Goal: Find specific page/section: Find specific page/section

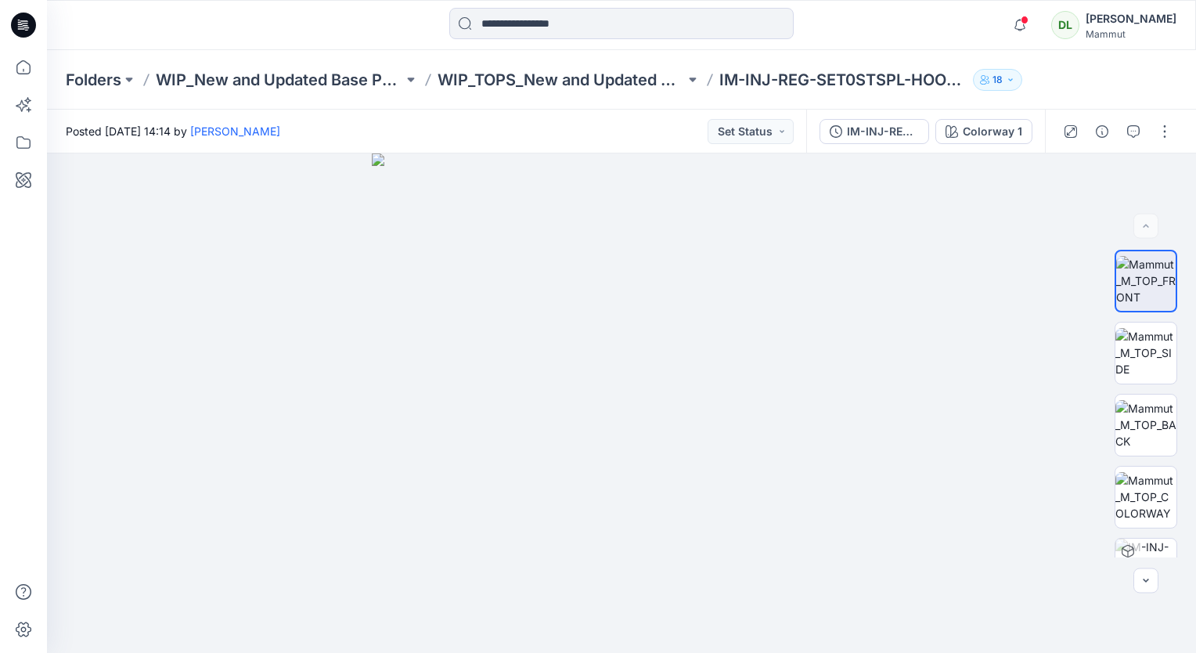
scroll to position [181, 0]
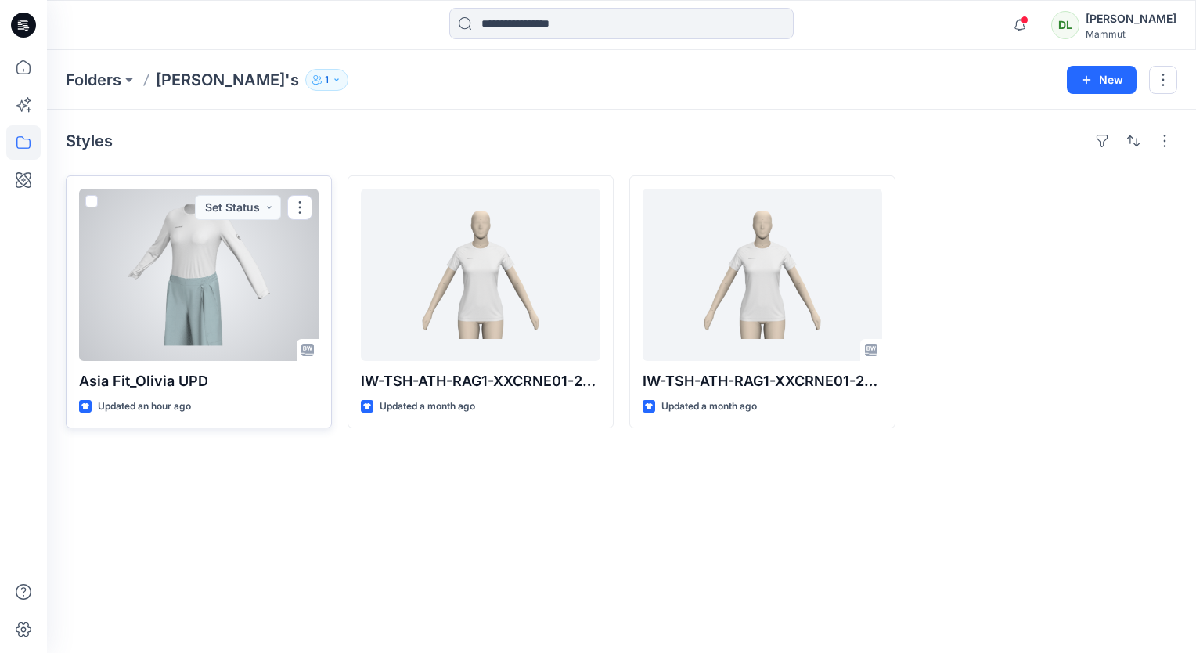
click at [210, 232] on div at bounding box center [199, 275] width 240 height 172
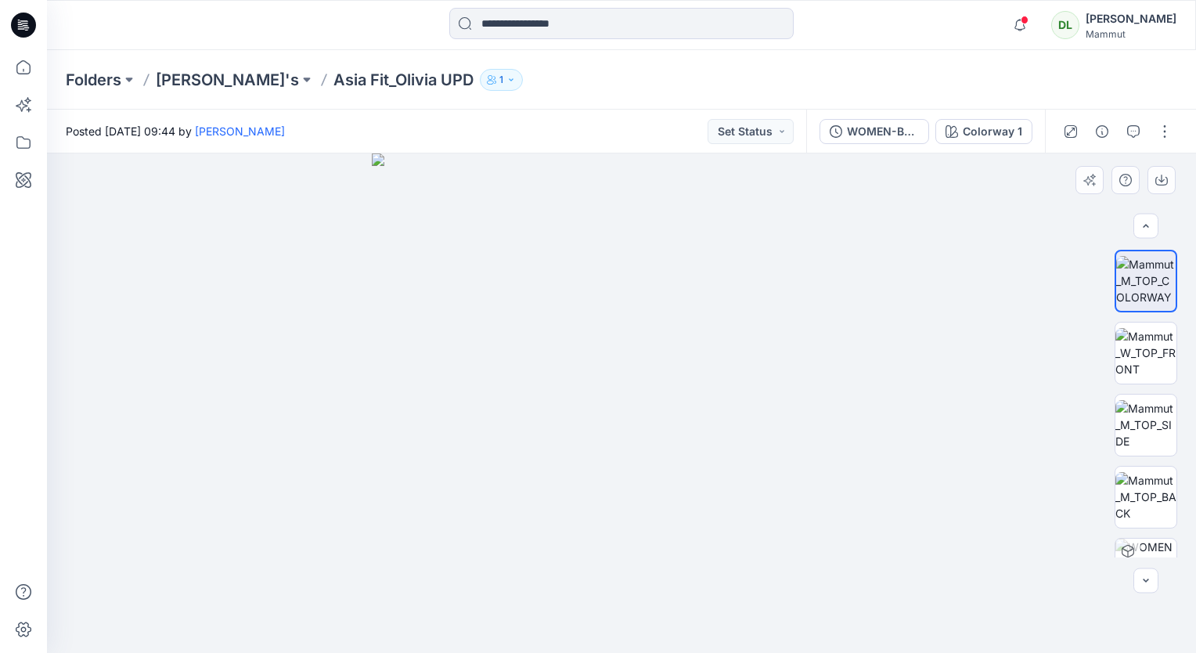
scroll to position [114, 0]
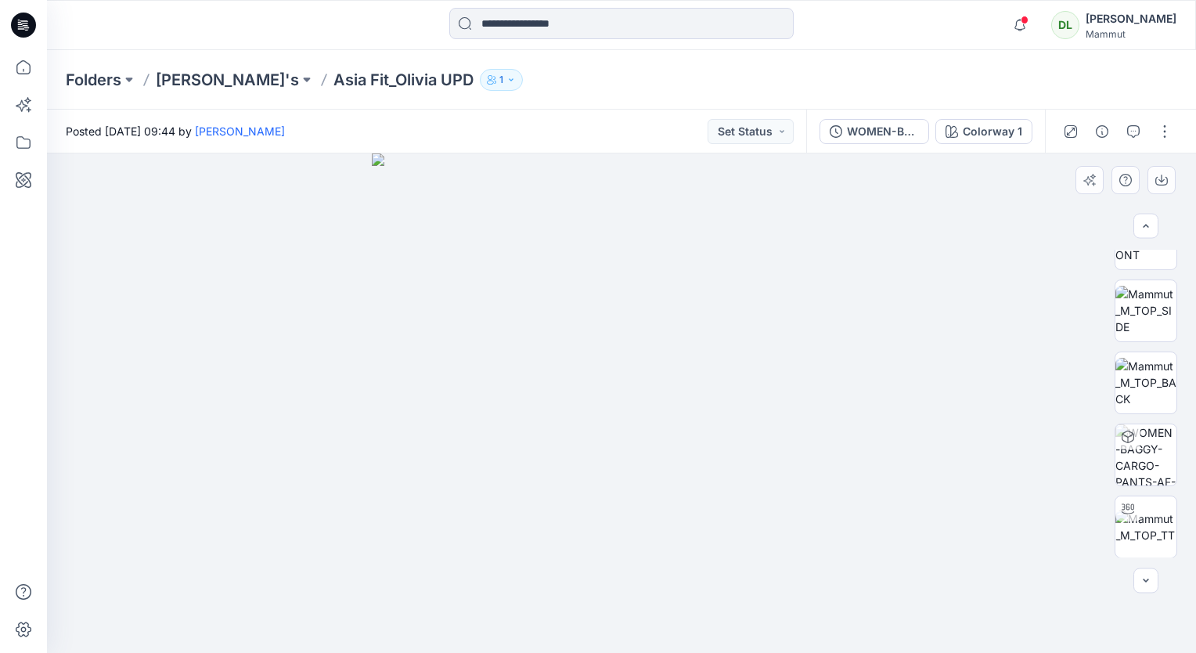
click at [861, 371] on img at bounding box center [622, 403] width 500 height 500
drag, startPoint x: 832, startPoint y: 316, endPoint x: 780, endPoint y: 250, distance: 84.3
drag, startPoint x: 843, startPoint y: 368, endPoint x: 734, endPoint y: 290, distance: 134.1
click at [843, 365] on img at bounding box center [622, 403] width 500 height 500
drag, startPoint x: 708, startPoint y: 263, endPoint x: 696, endPoint y: 245, distance: 21.5
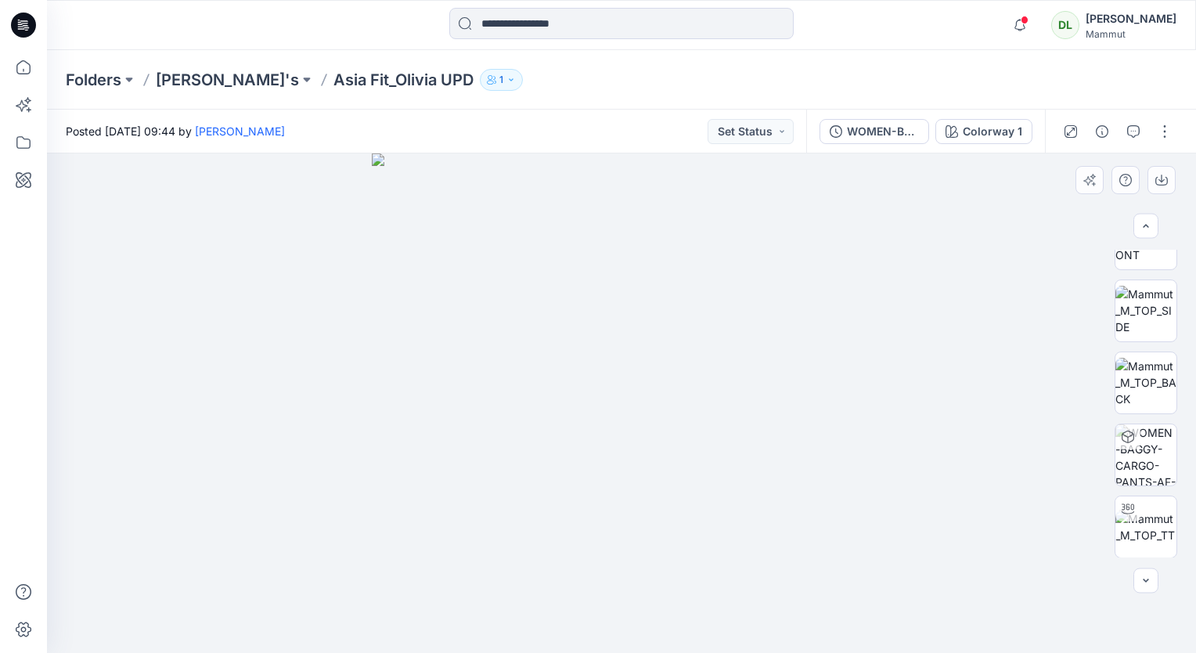
click at [698, 247] on img at bounding box center [622, 403] width 500 height 500
click at [654, 144] on div "Posted [DATE] 09:44 by [PERSON_NAME] Set Status" at bounding box center [427, 131] width 760 height 43
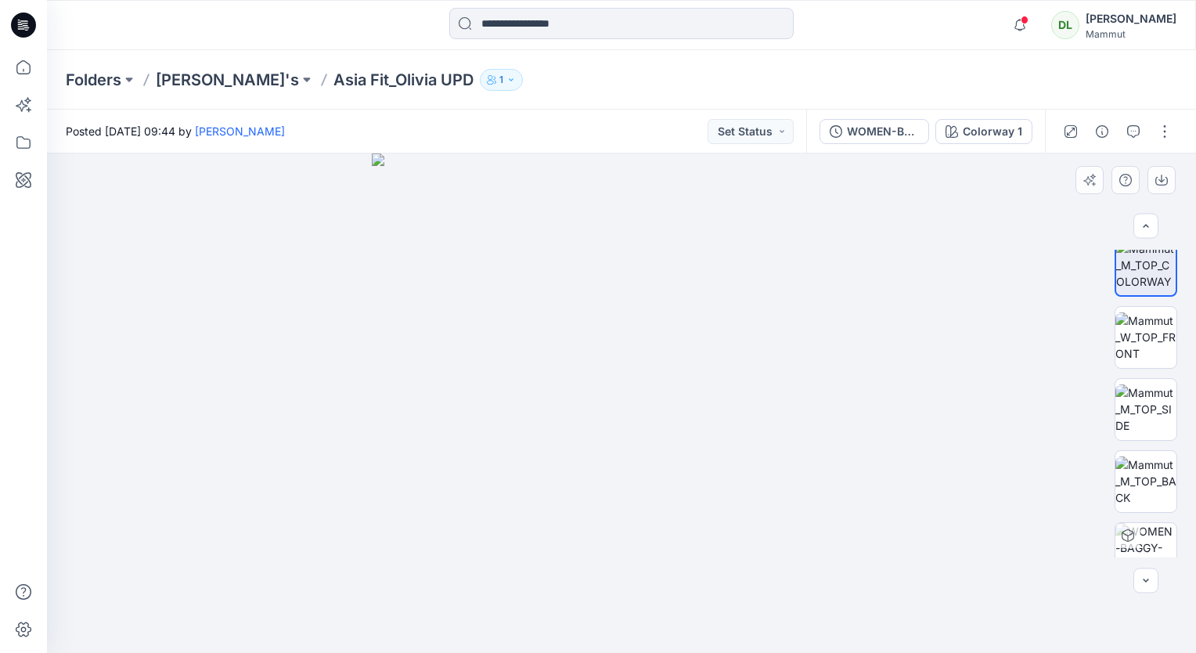
scroll to position [0, 0]
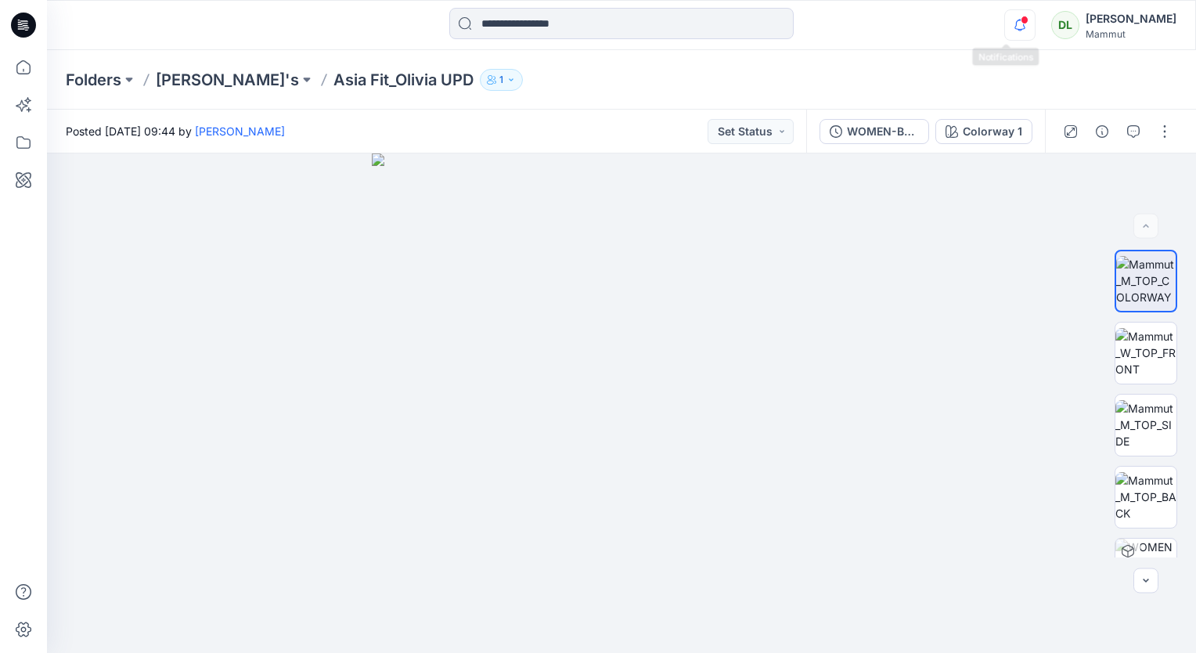
click at [1005, 27] on icon "button" at bounding box center [1020, 24] width 30 height 31
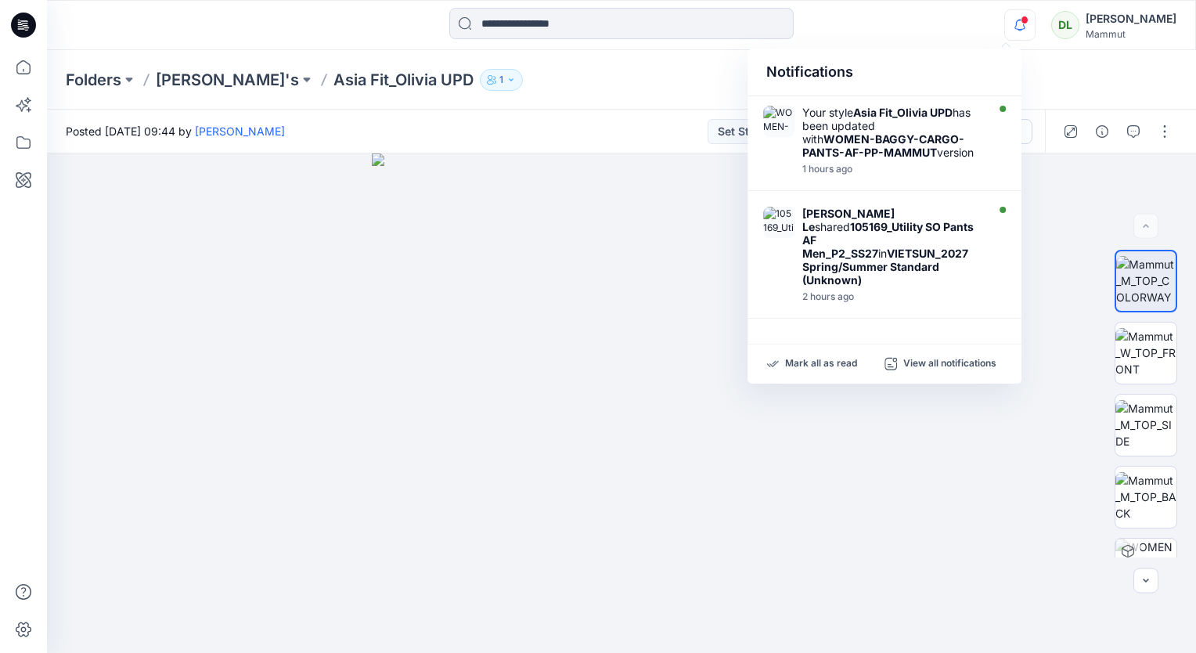
click at [1005, 31] on icon "button" at bounding box center [1020, 24] width 30 height 31
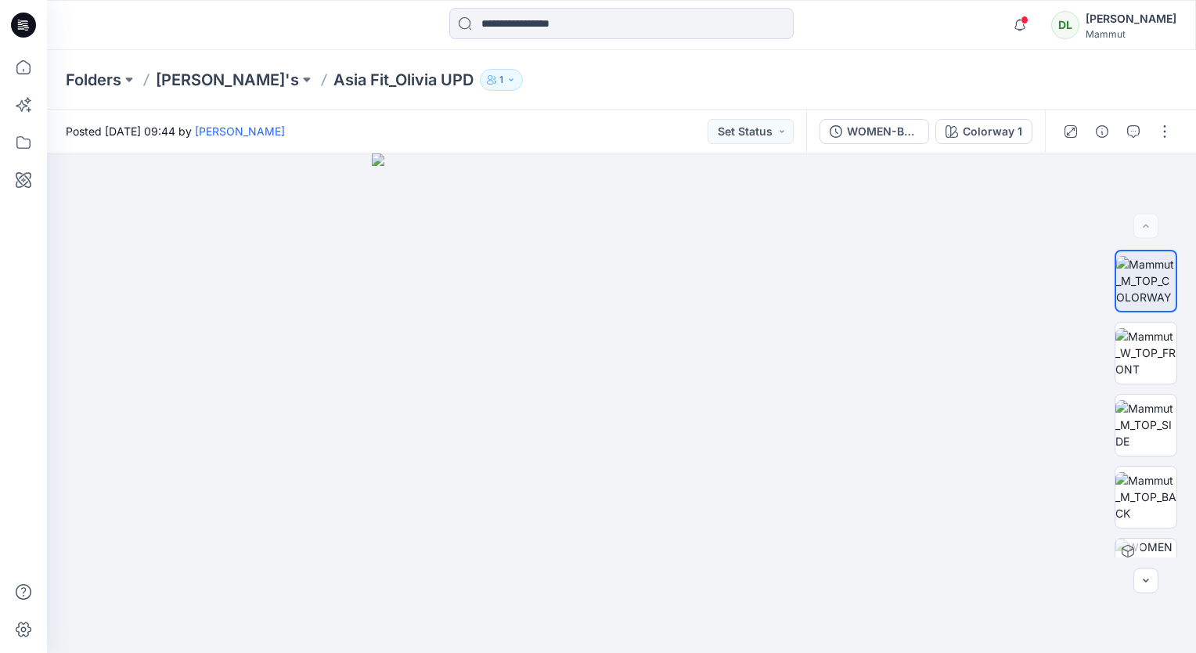
click at [965, 31] on div "Notifications Your style Asia Fit_Olivia UPD has been updated with WOMEN-BAGGY-…" at bounding box center [621, 25] width 1149 height 34
click at [1009, 25] on icon "button" at bounding box center [1020, 24] width 30 height 31
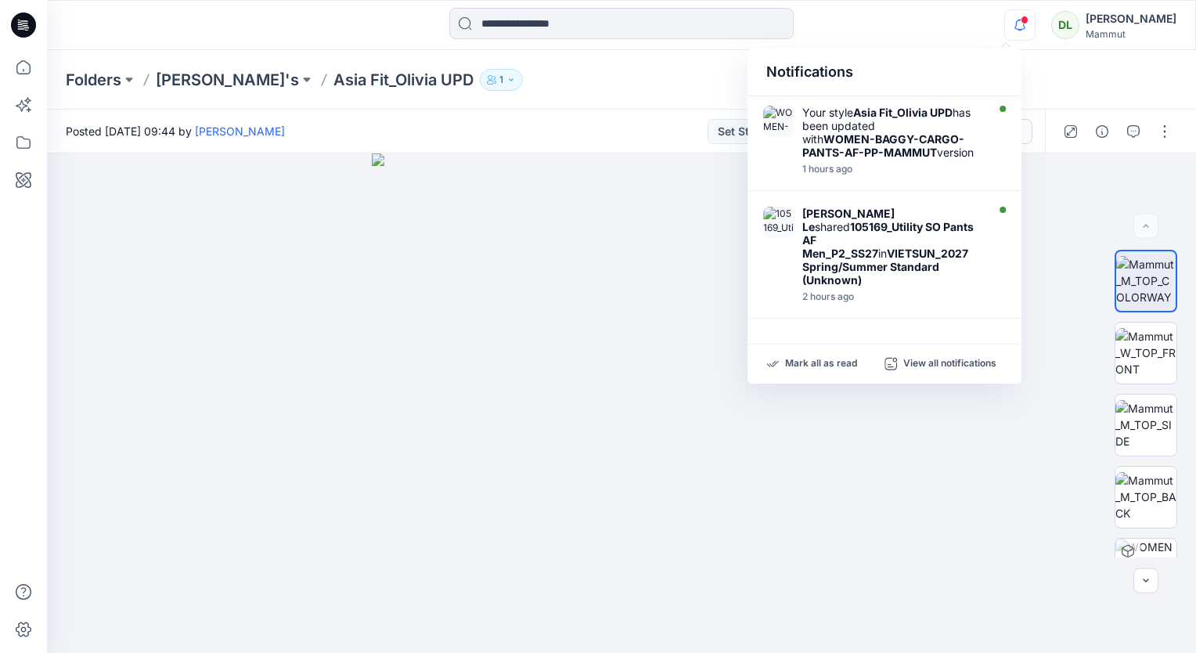
click at [948, 18] on div "Notifications Your style Asia Fit_Olivia UPD has been updated with WOMEN-BAGGY-…" at bounding box center [621, 25] width 1149 height 34
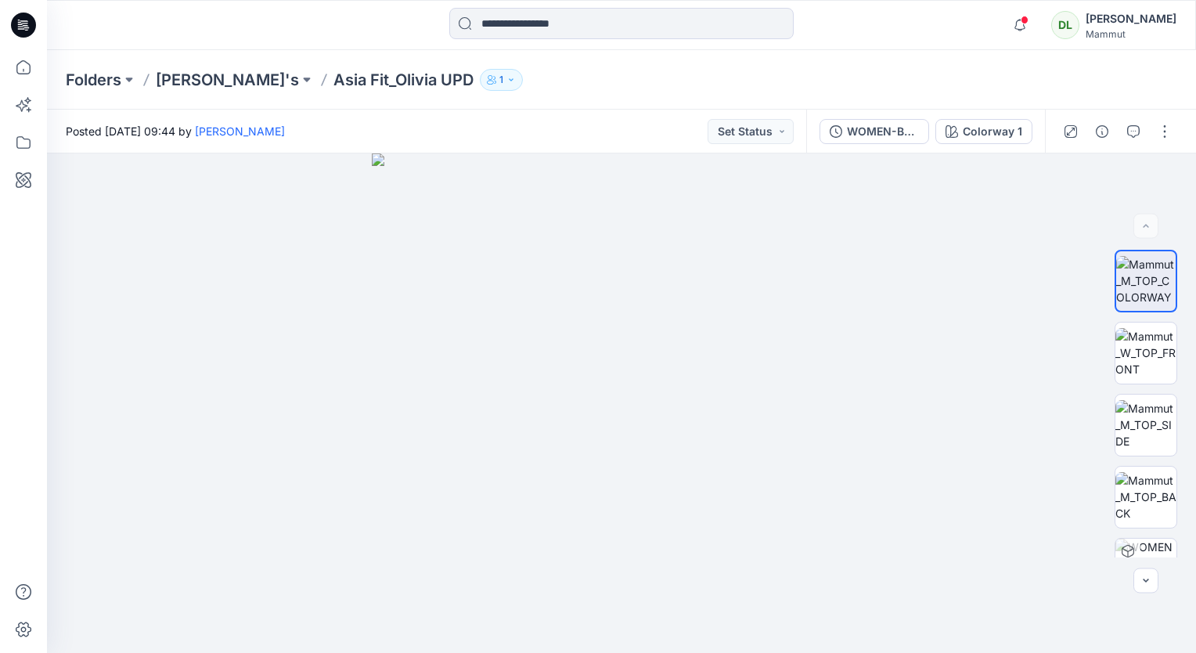
click at [480, 88] on button "1" at bounding box center [501, 80] width 43 height 22
click at [499, 132] on div "Posted [DATE] 09:44 by [PERSON_NAME] Set Status" at bounding box center [427, 131] width 760 height 43
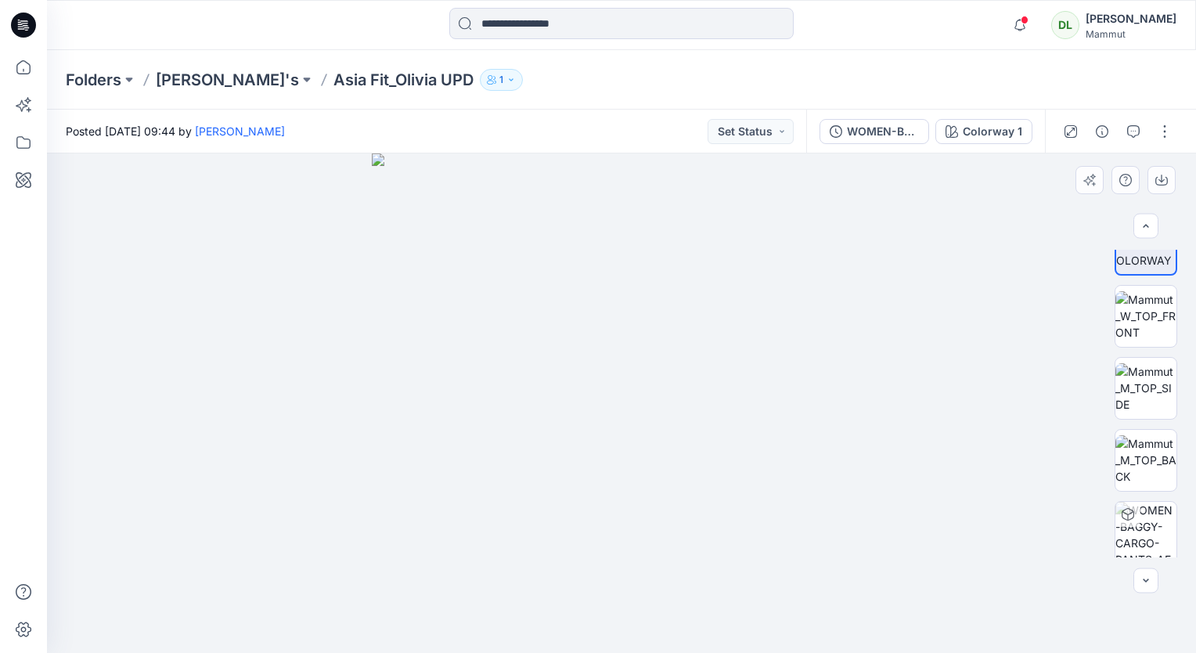
scroll to position [114, 0]
click at [334, 78] on p "Asia Fit_Olivia UPD" at bounding box center [404, 80] width 140 height 22
click at [182, 74] on p "[PERSON_NAME]'s" at bounding box center [227, 80] width 143 height 22
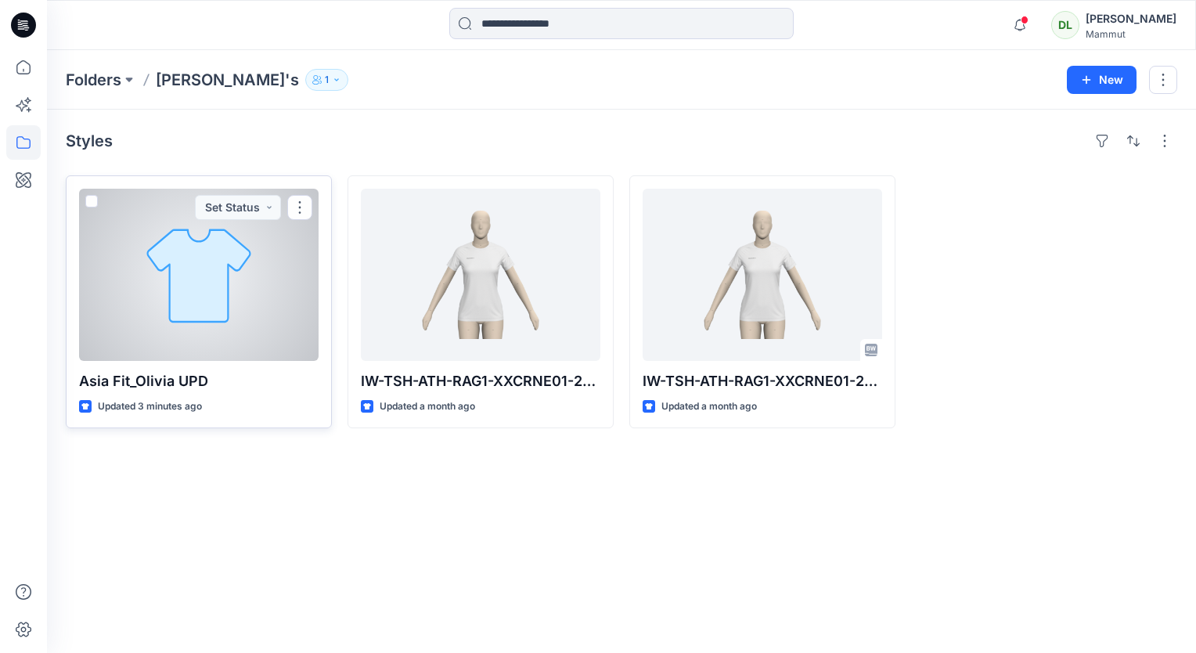
click at [283, 241] on div at bounding box center [199, 275] width 240 height 172
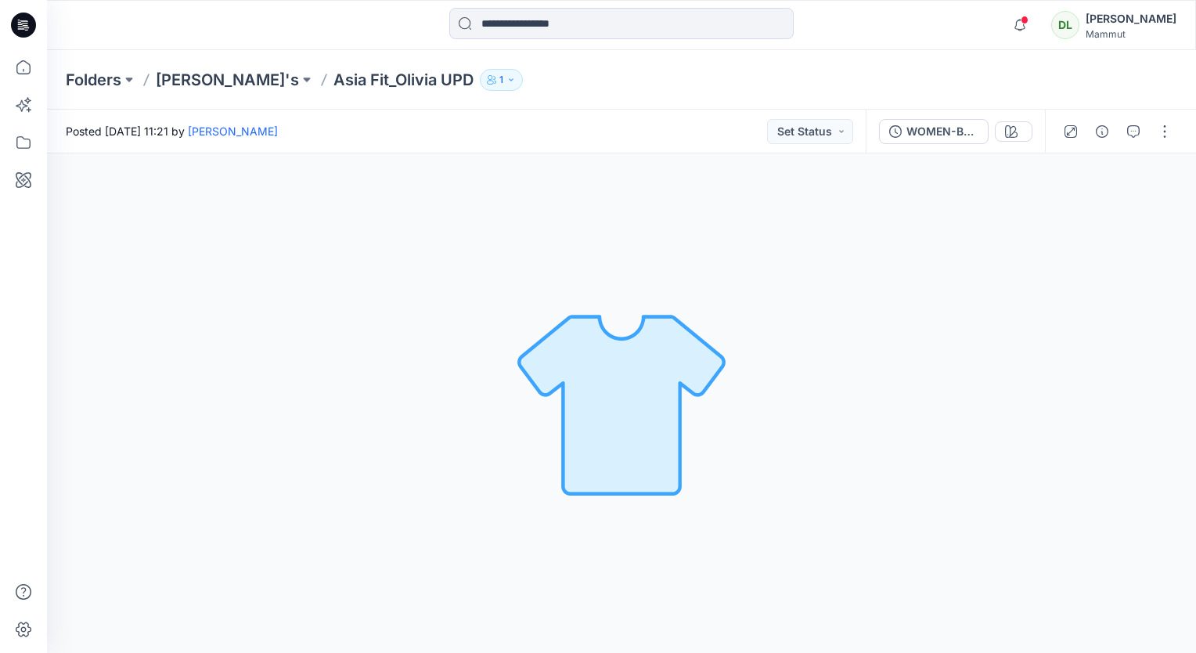
click at [724, 424] on img at bounding box center [621, 403] width 219 height 219
click at [421, 258] on div "Loading... Material Properties Loading..." at bounding box center [621, 403] width 1149 height 500
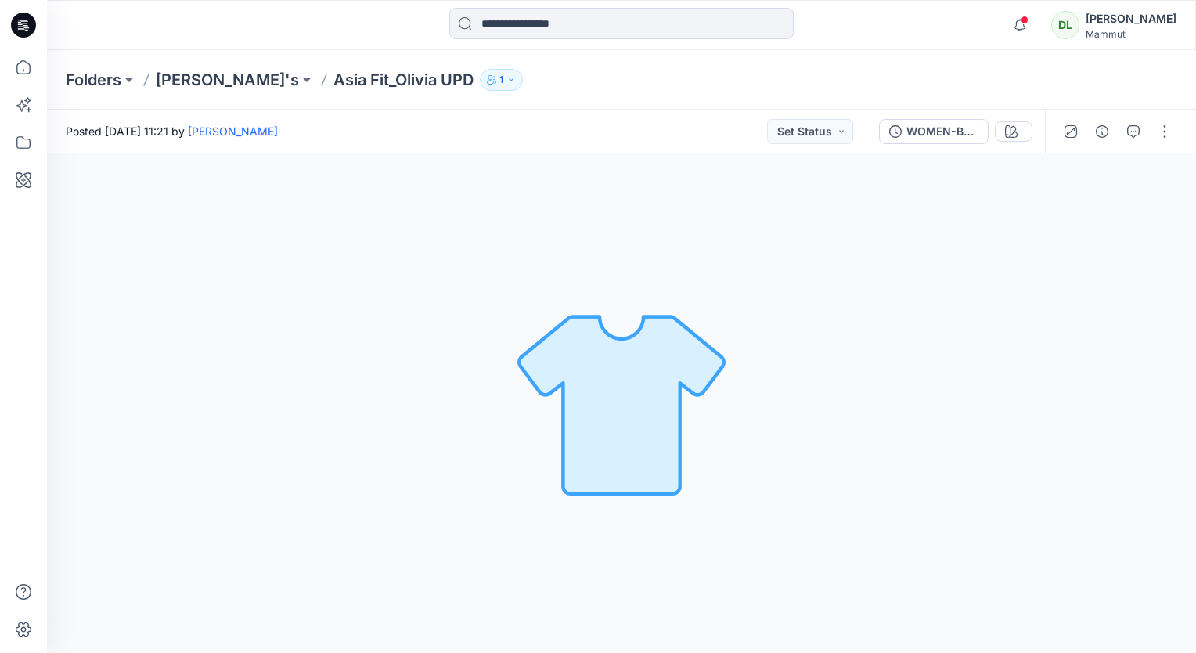
click at [421, 258] on div "Loading... Material Properties Loading..." at bounding box center [621, 403] width 1149 height 500
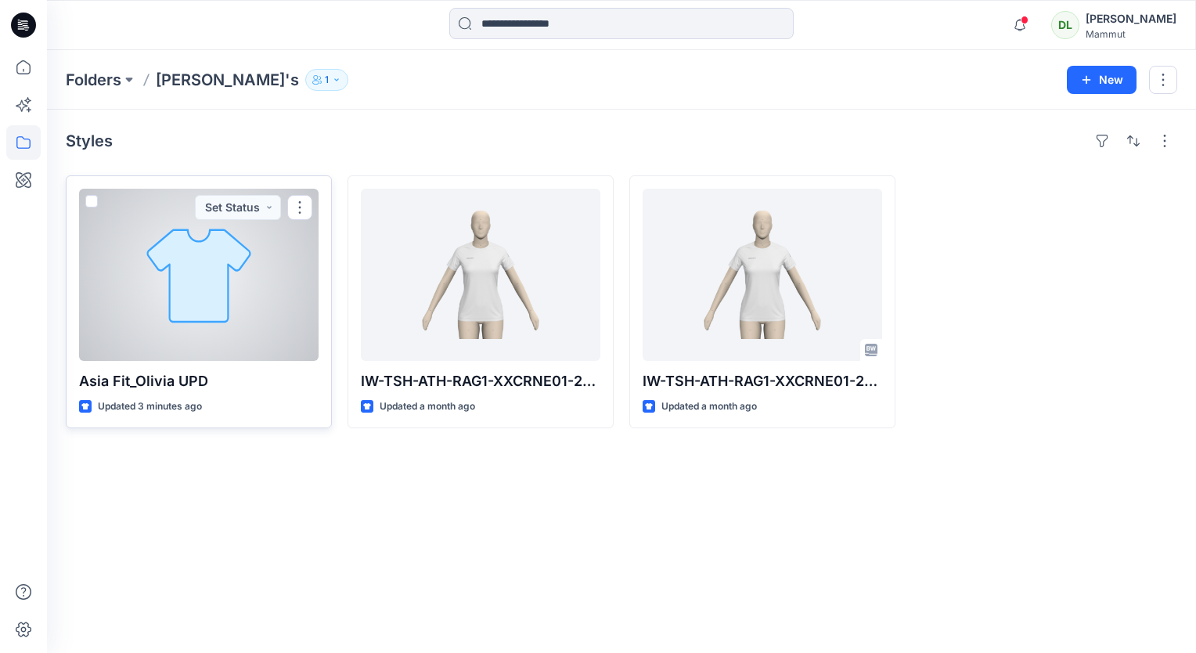
click at [232, 189] on div at bounding box center [199, 275] width 240 height 172
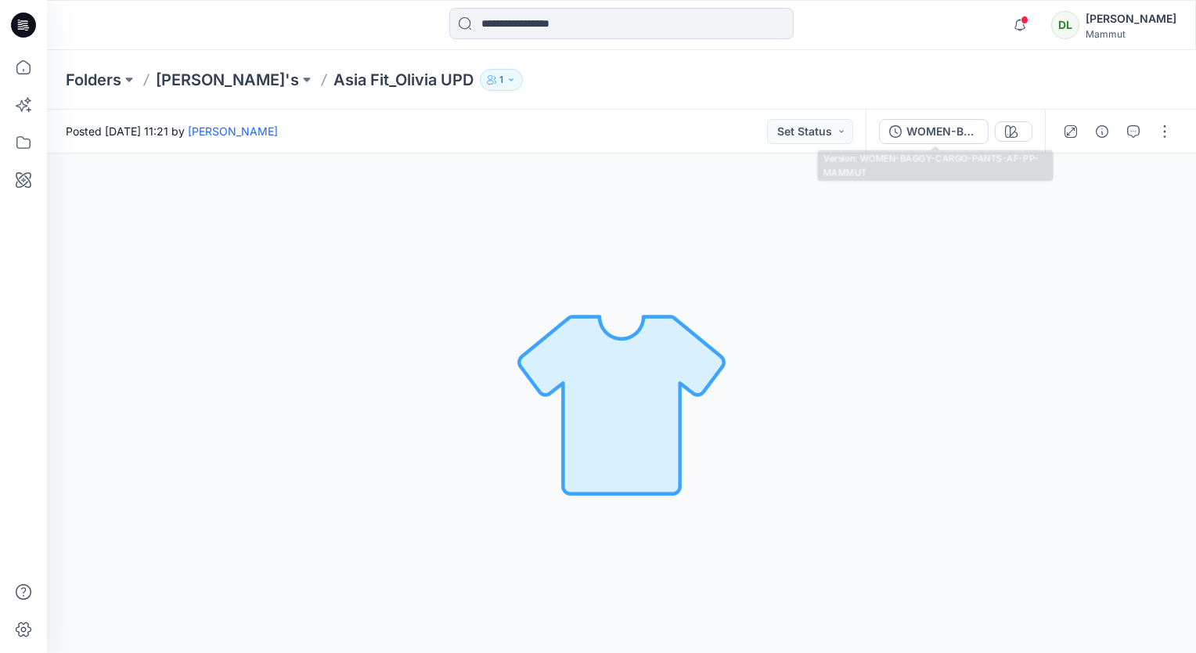
click at [749, 352] on div "Loading... Material Properties Loading..." at bounding box center [621, 403] width 1149 height 500
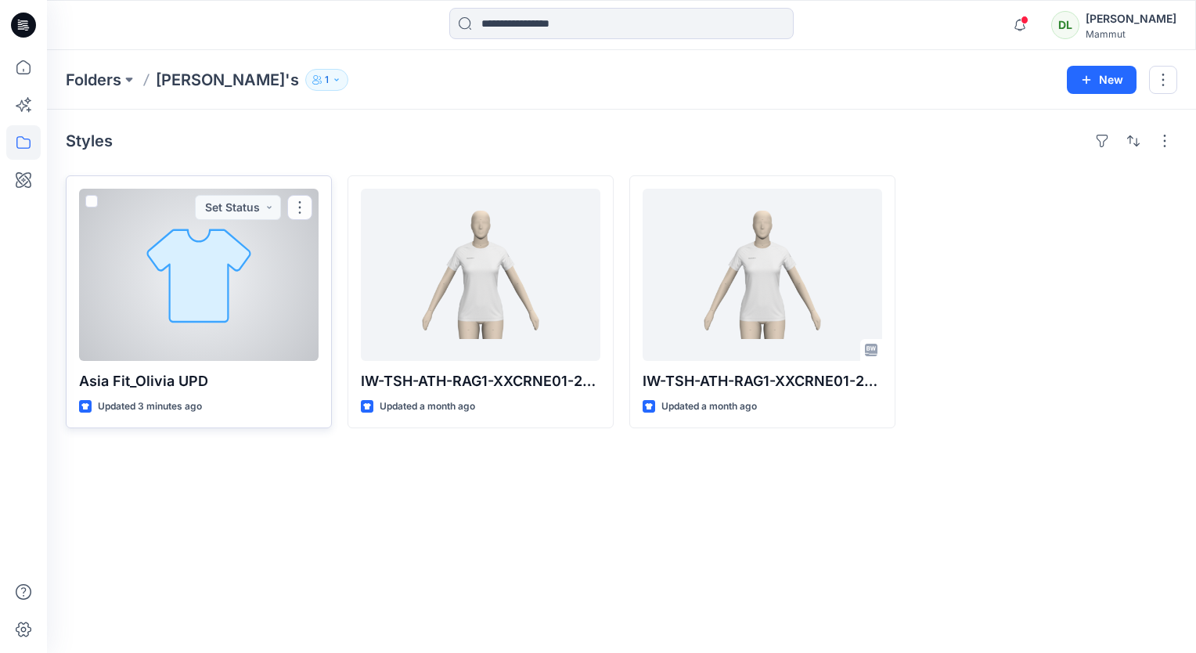
click at [212, 302] on div at bounding box center [199, 275] width 240 height 172
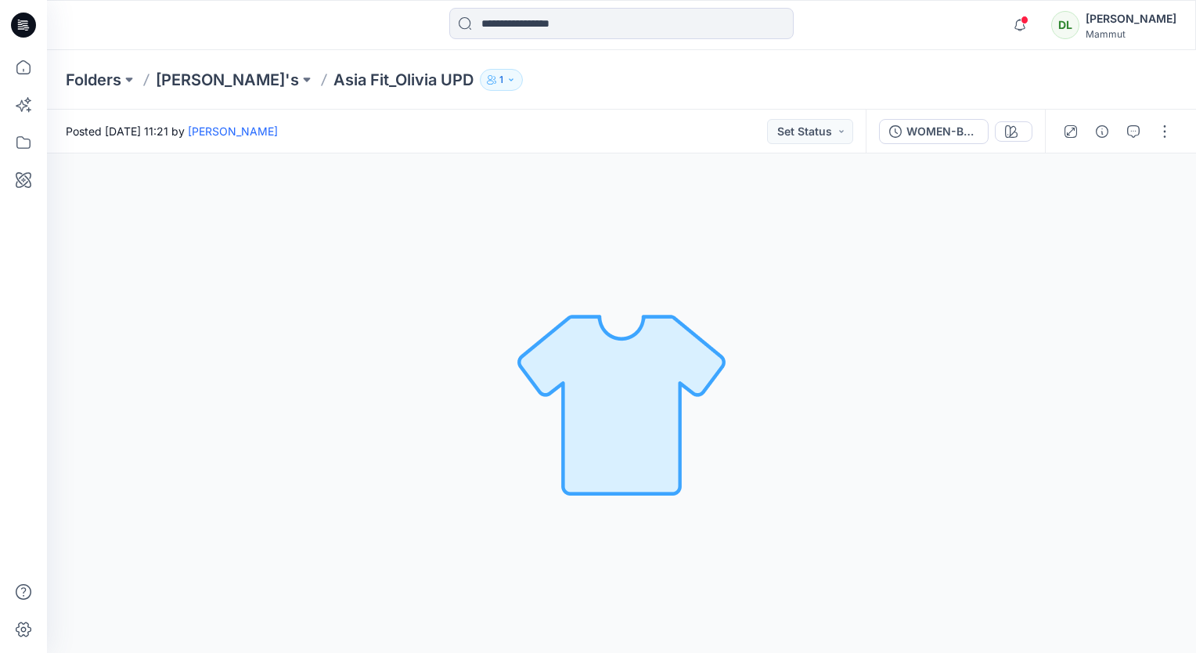
drag, startPoint x: 233, startPoint y: 312, endPoint x: 236, endPoint y: 321, distance: 9.5
click at [1069, 128] on icon "button" at bounding box center [1071, 131] width 13 height 13
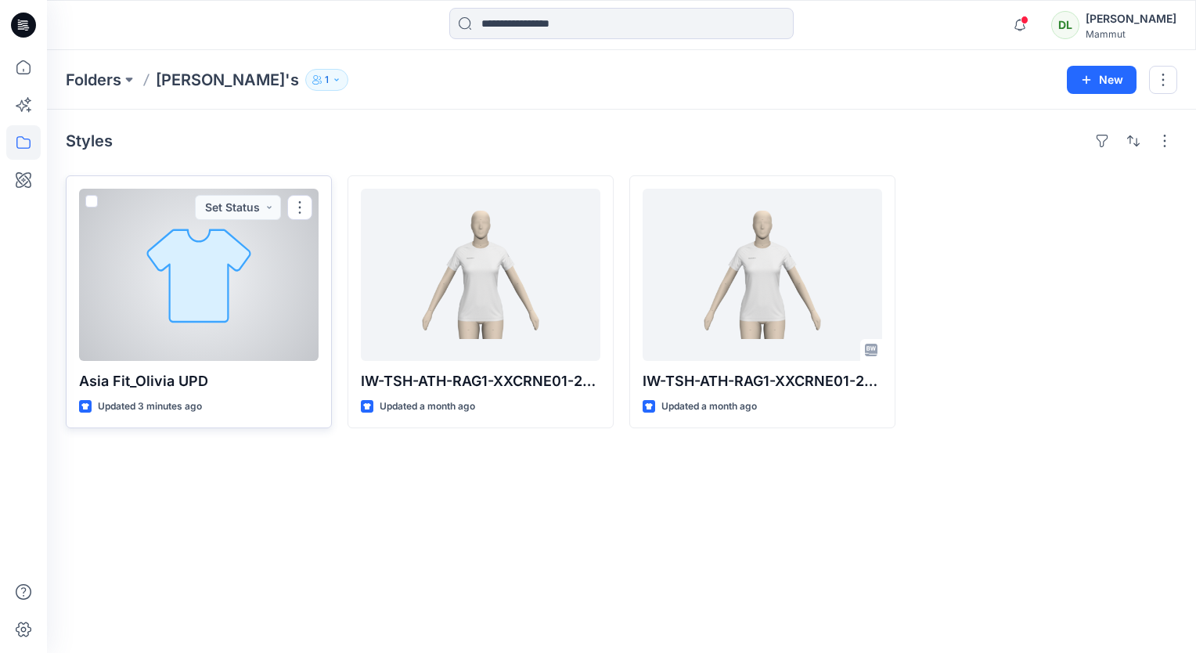
click at [211, 280] on div at bounding box center [199, 275] width 240 height 172
click at [221, 278] on div at bounding box center [199, 275] width 240 height 172
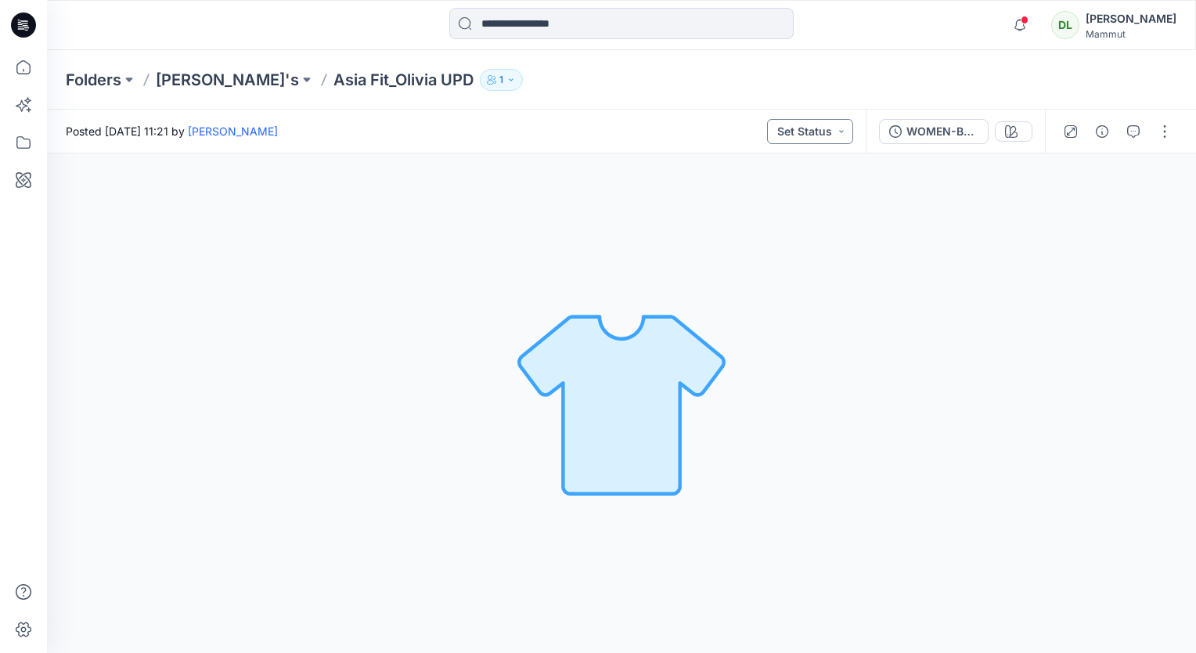
click at [838, 130] on button "Set Status" at bounding box center [810, 131] width 86 height 25
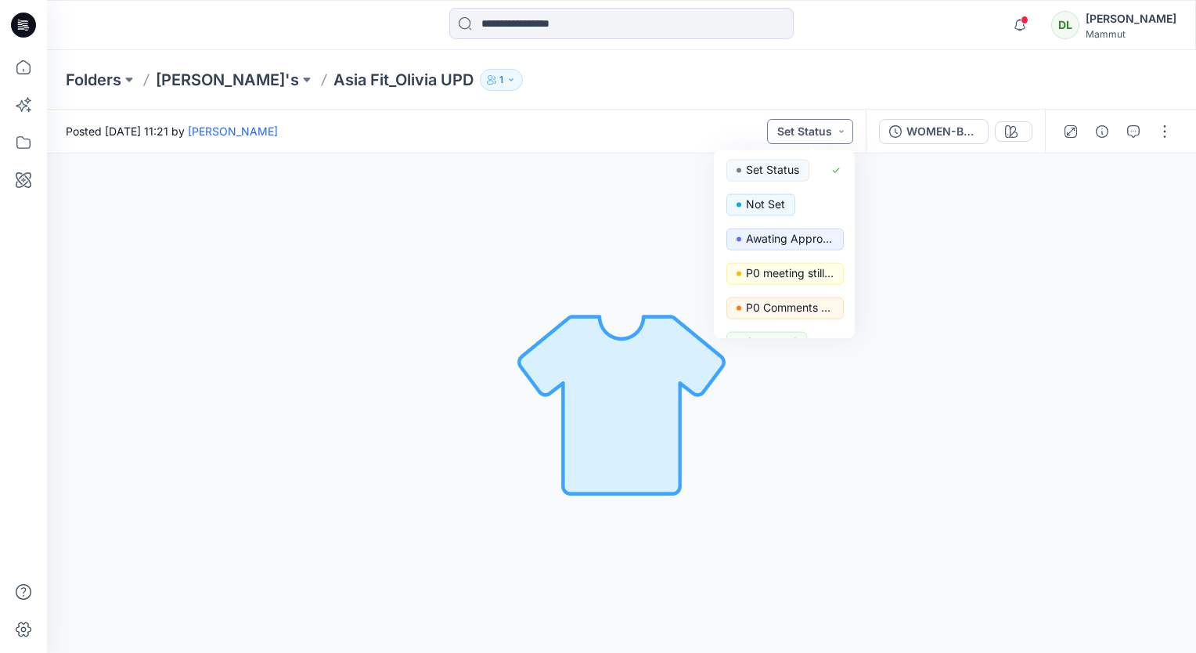
click at [838, 130] on button "Set Status" at bounding box center [810, 131] width 86 height 25
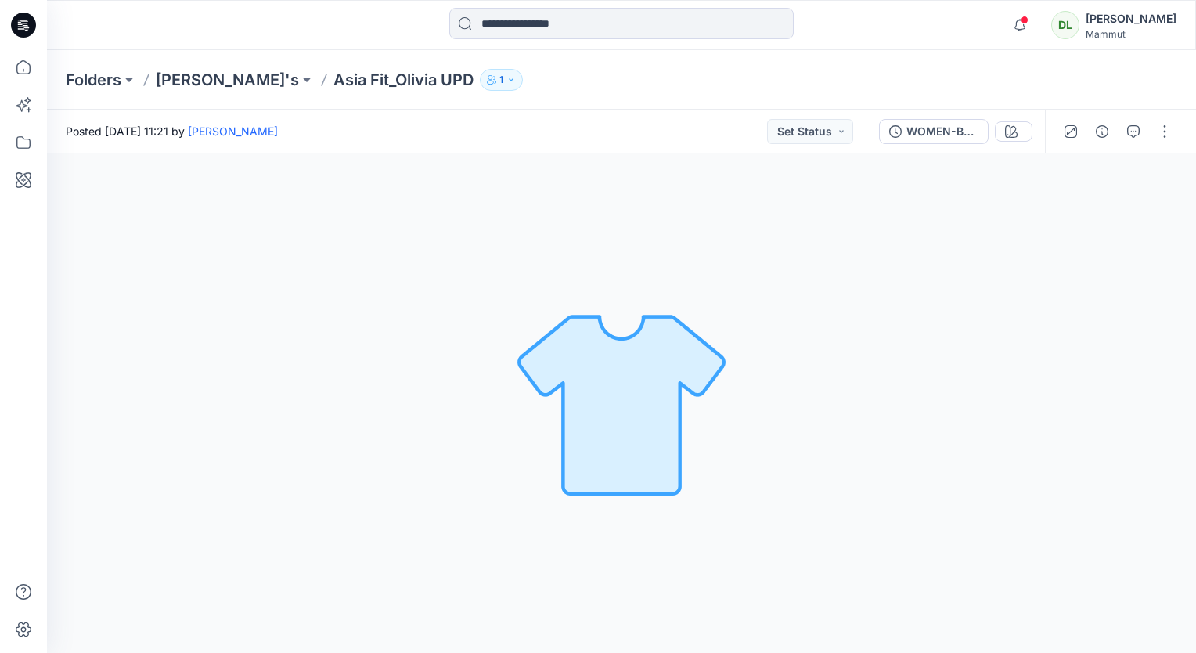
drag, startPoint x: 467, startPoint y: 255, endPoint x: 466, endPoint y: 287, distance: 32.1
click at [467, 255] on div "Loading... Material Properties Loading..." at bounding box center [621, 403] width 1149 height 500
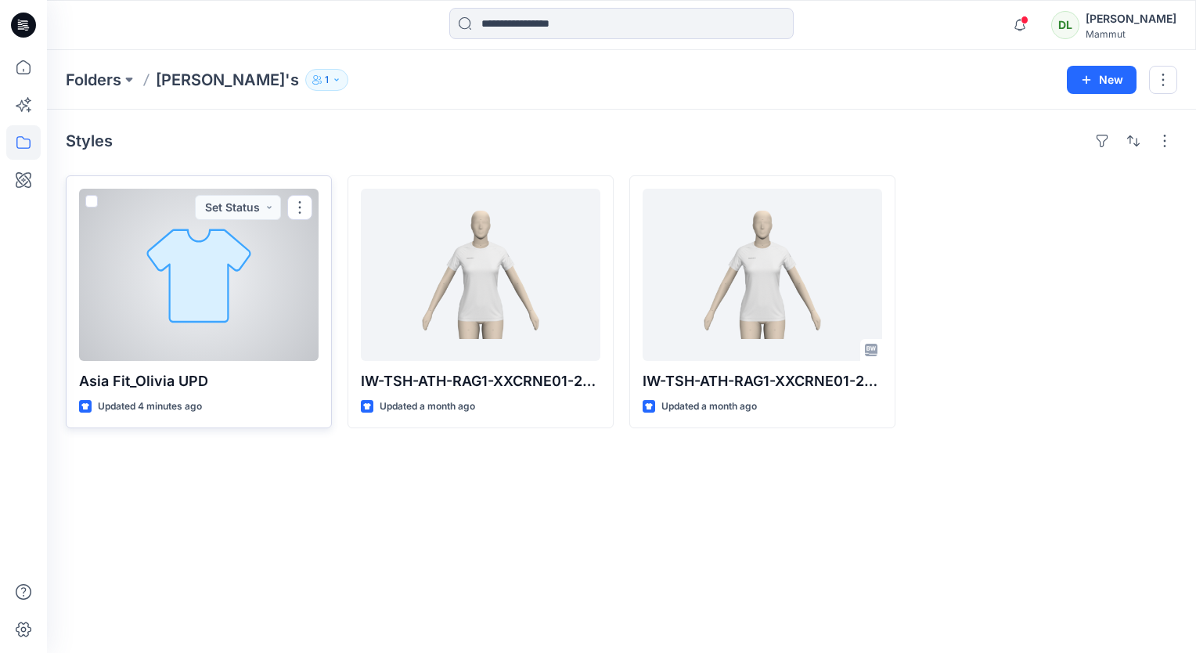
click at [194, 263] on div at bounding box center [199, 275] width 240 height 172
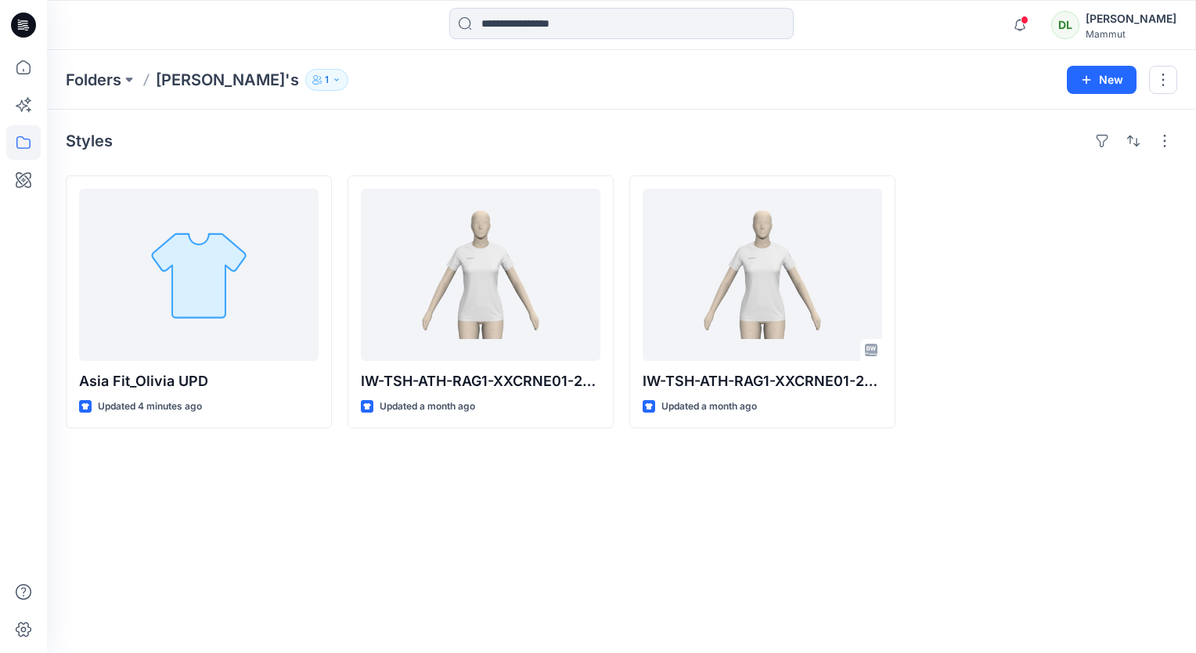
click at [225, 515] on div "Styles Asia Fit_Olivia UPD Updated 4 minutes ago IW-TSH-ATH-RAG1-XXCRNE01-2023-…" at bounding box center [621, 381] width 1149 height 543
click at [257, 498] on div "Styles Asia Fit_Olivia UPD Updated 5 minutes ago IW-TSH-ATH-RAG1-XXCRNE01-2023-…" at bounding box center [621, 381] width 1149 height 543
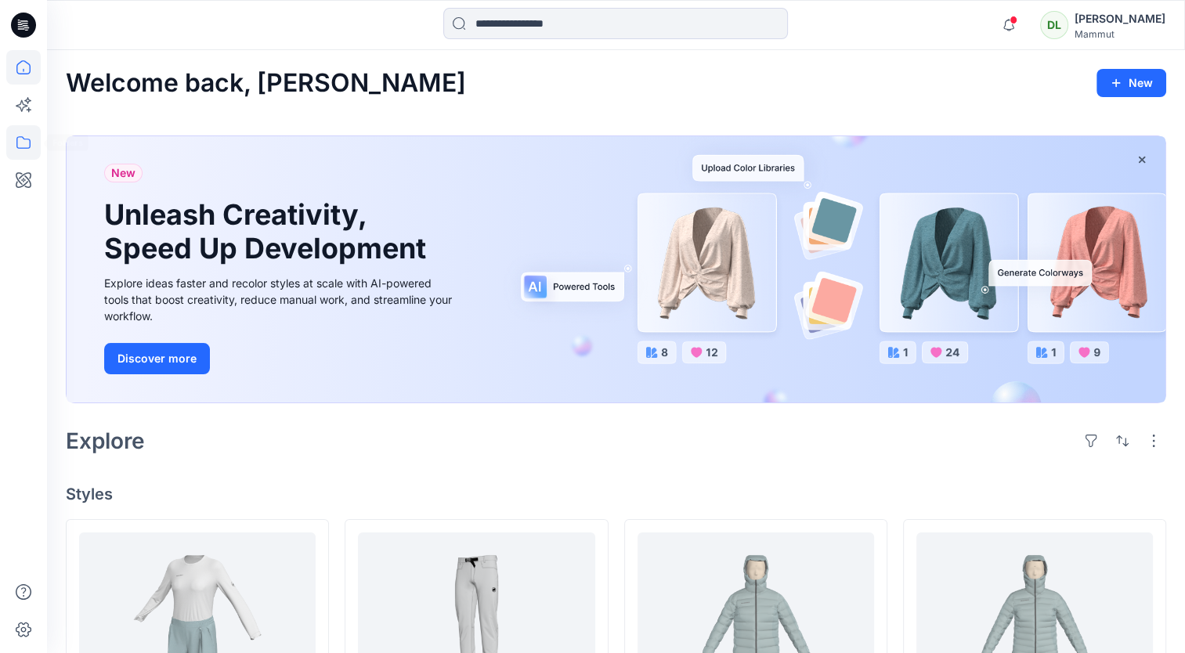
click at [9, 136] on icon at bounding box center [23, 142] width 34 height 34
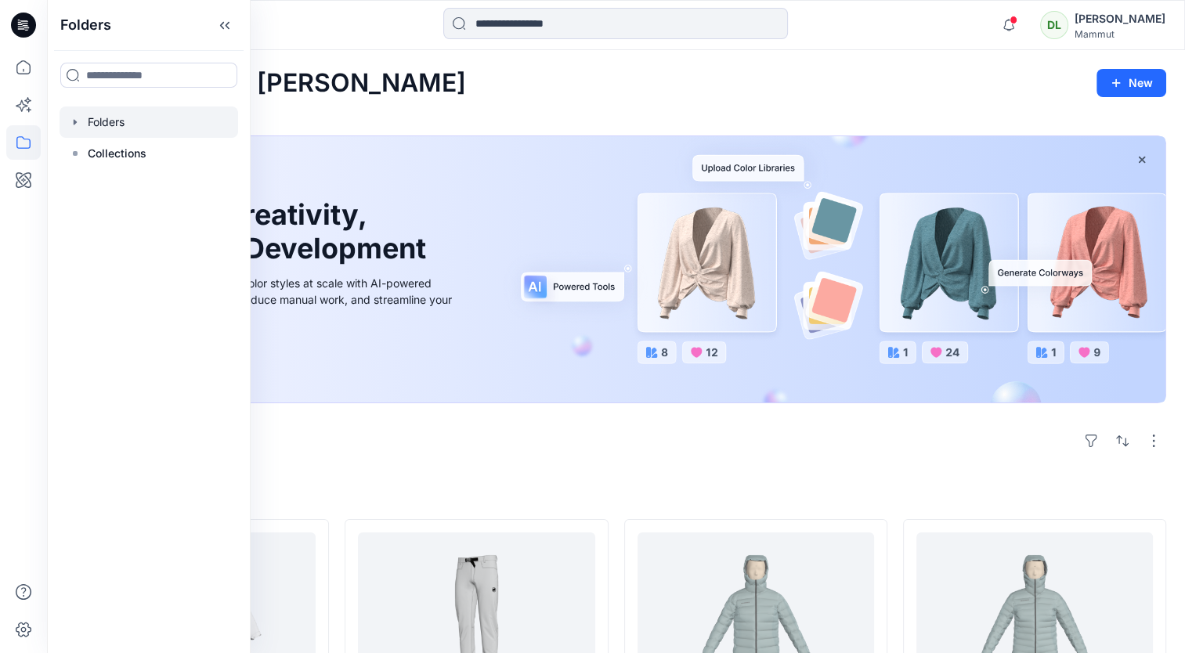
click at [116, 133] on div at bounding box center [149, 121] width 179 height 31
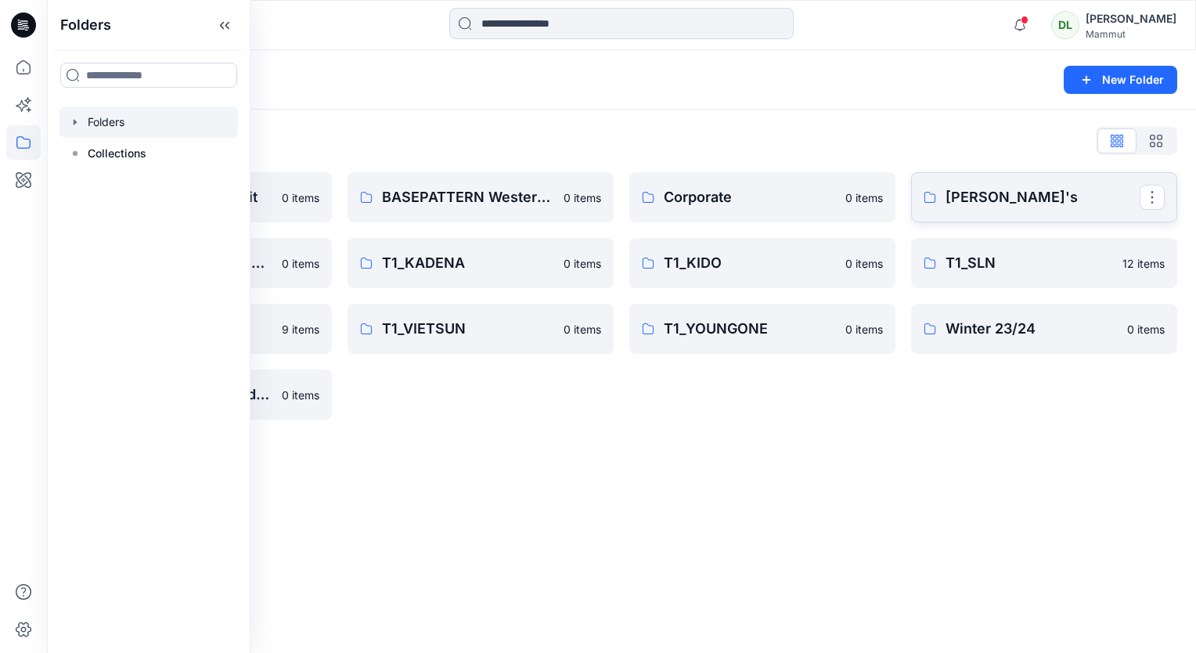
click at [987, 196] on p "[PERSON_NAME]'s" at bounding box center [1043, 197] width 194 height 22
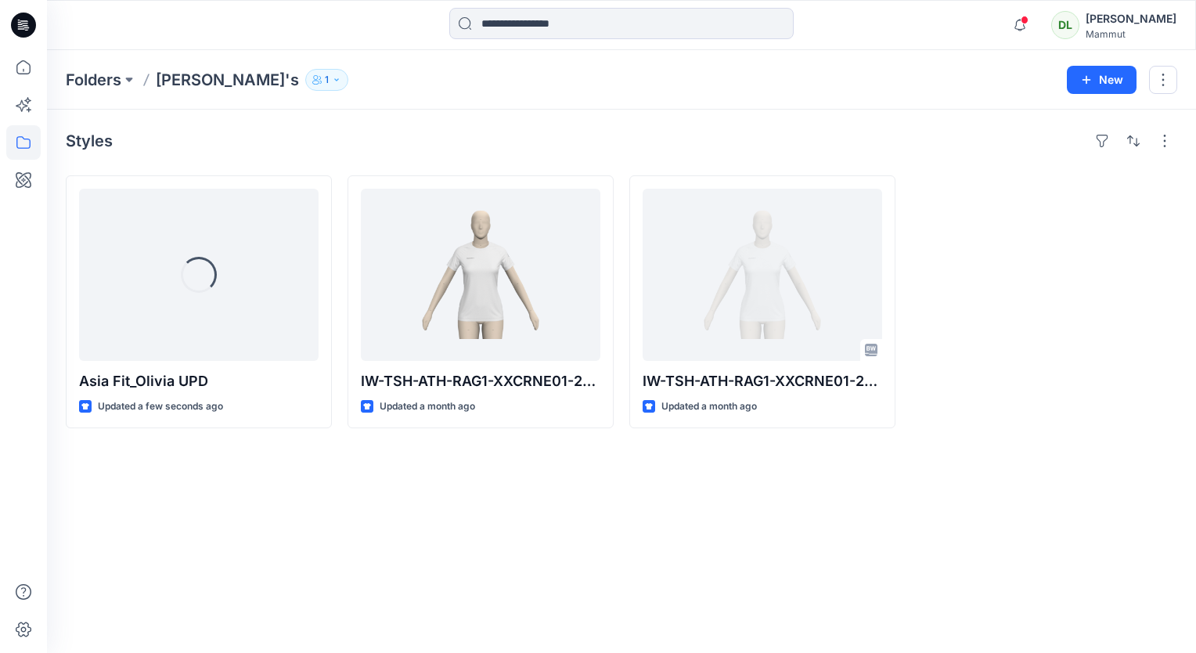
click at [319, 556] on div "Styles Loading... Asia Fit_Olivia UPD Updated a few seconds ago IW-TSH-ATH-RAG1…" at bounding box center [621, 381] width 1149 height 543
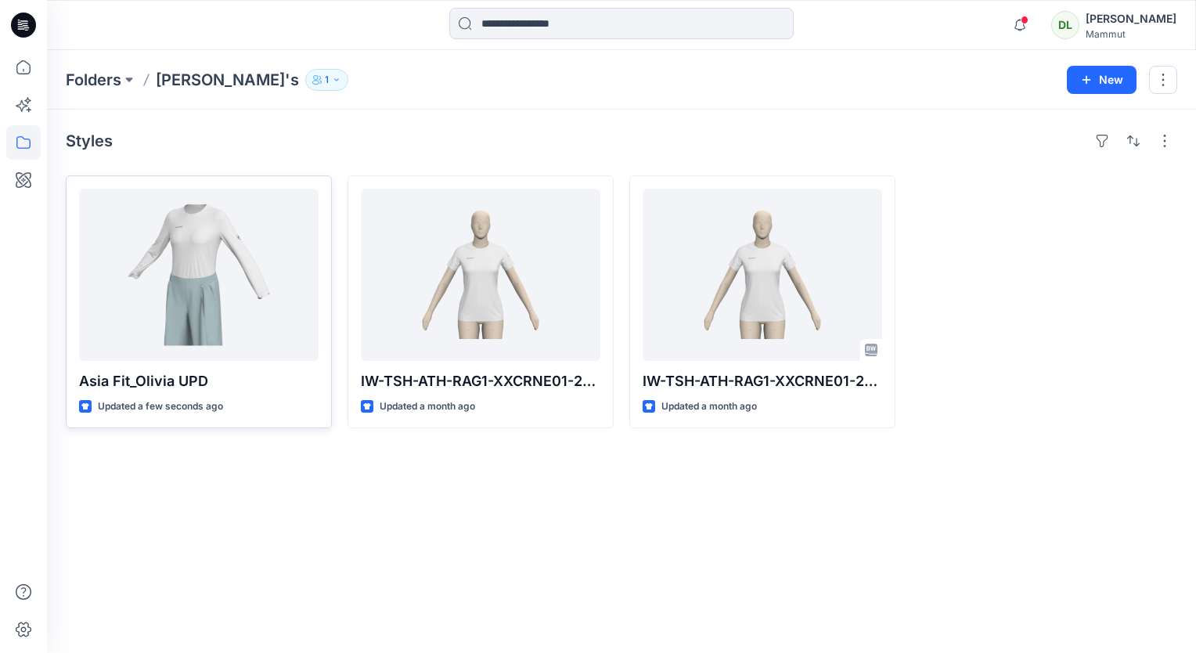
click at [199, 280] on div at bounding box center [199, 275] width 240 height 172
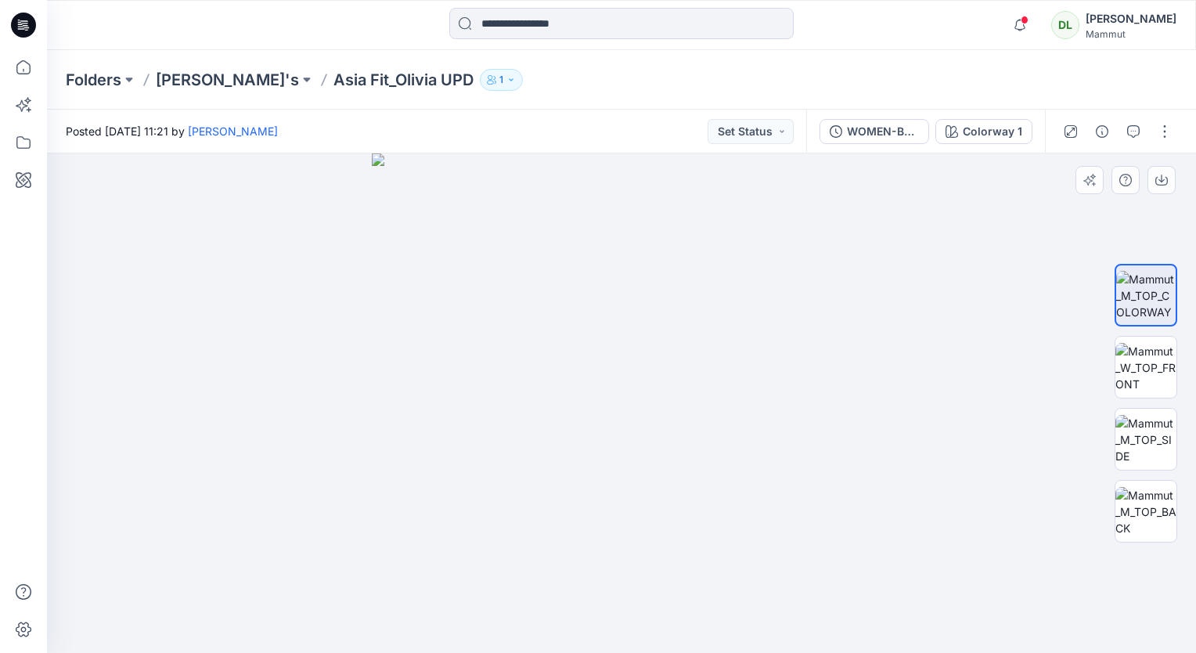
drag, startPoint x: 473, startPoint y: 317, endPoint x: 475, endPoint y: 330, distance: 12.7
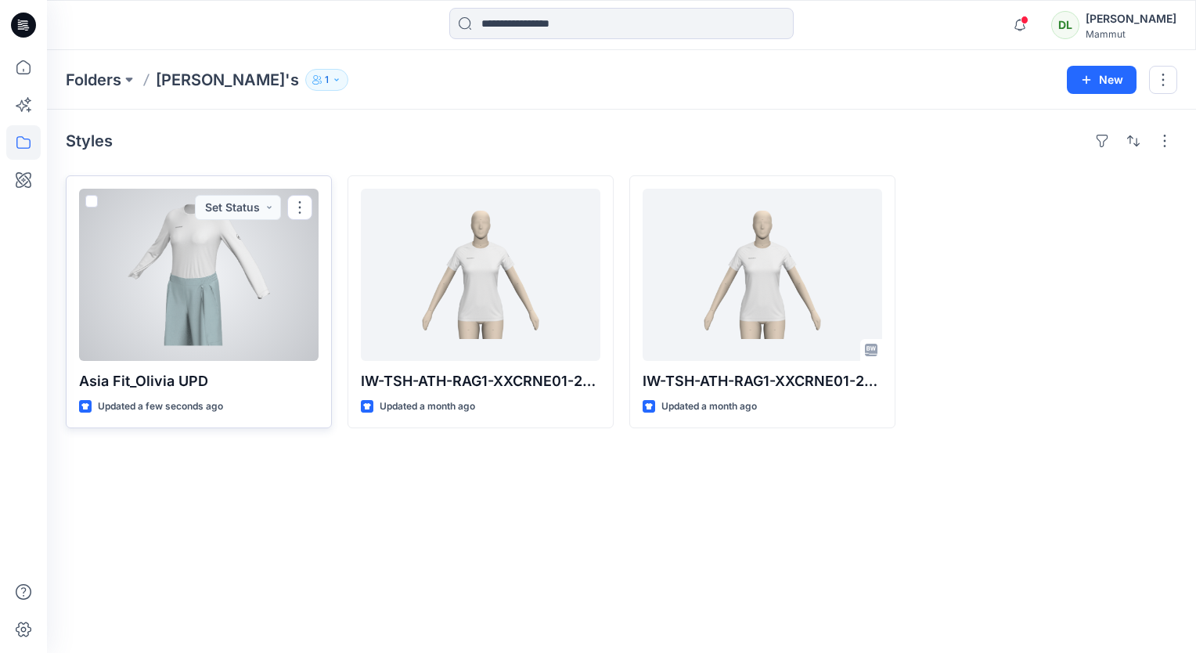
click at [250, 291] on div at bounding box center [199, 275] width 240 height 172
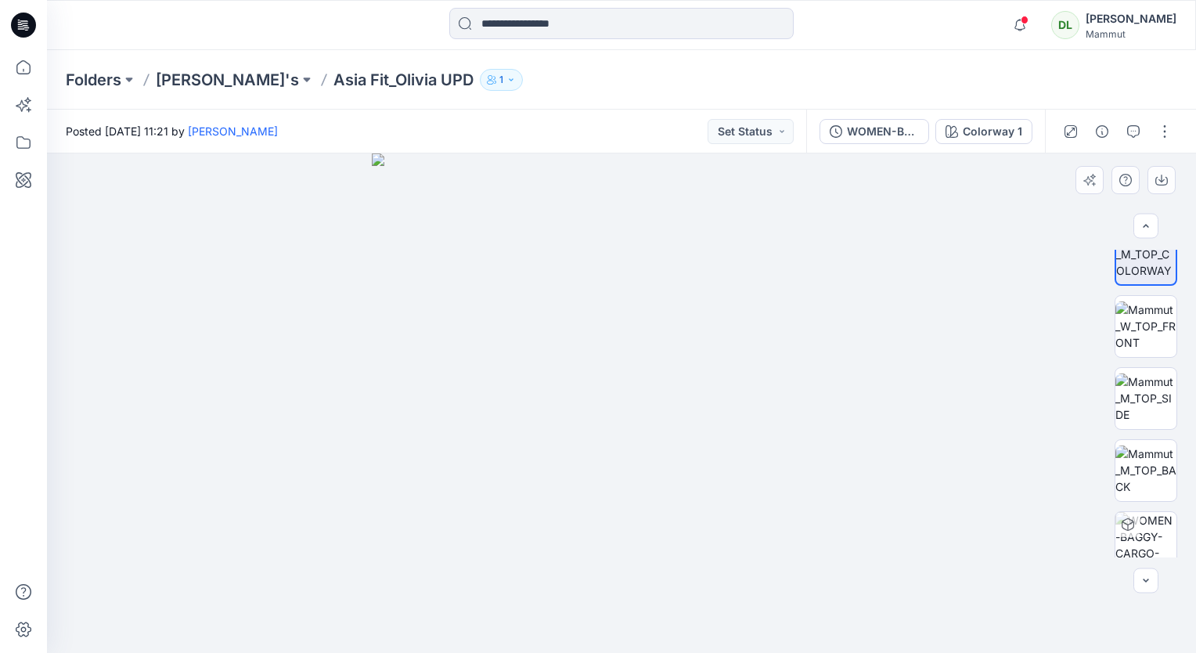
scroll to position [42, 0]
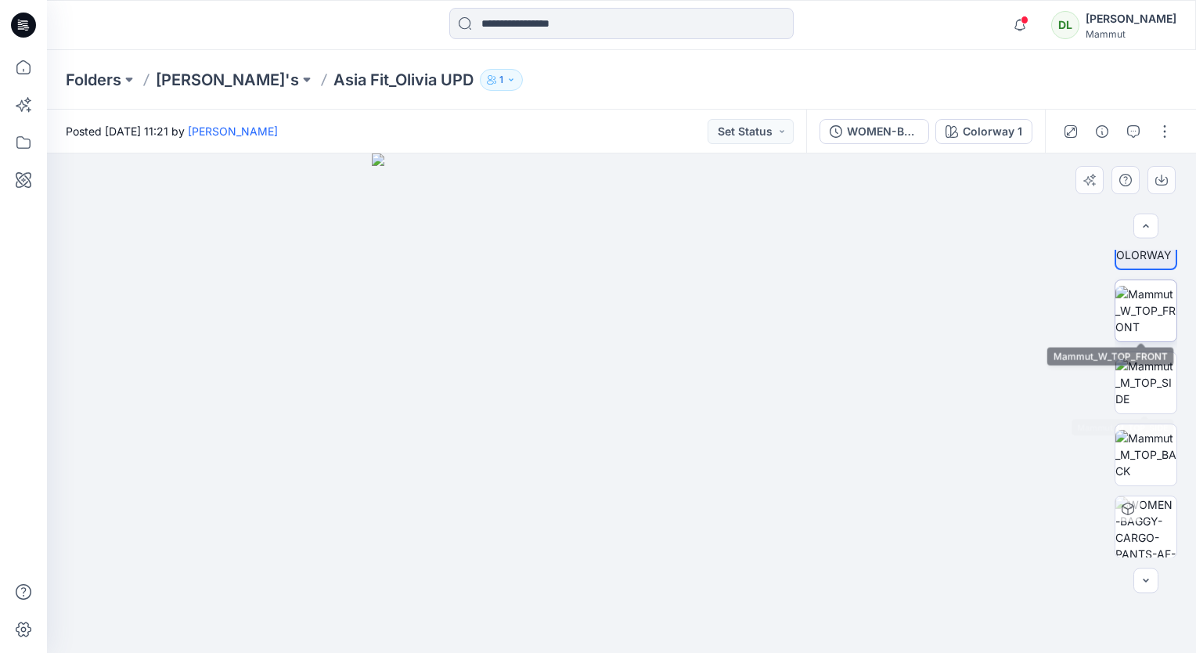
click at [1146, 327] on img at bounding box center [1146, 310] width 61 height 49
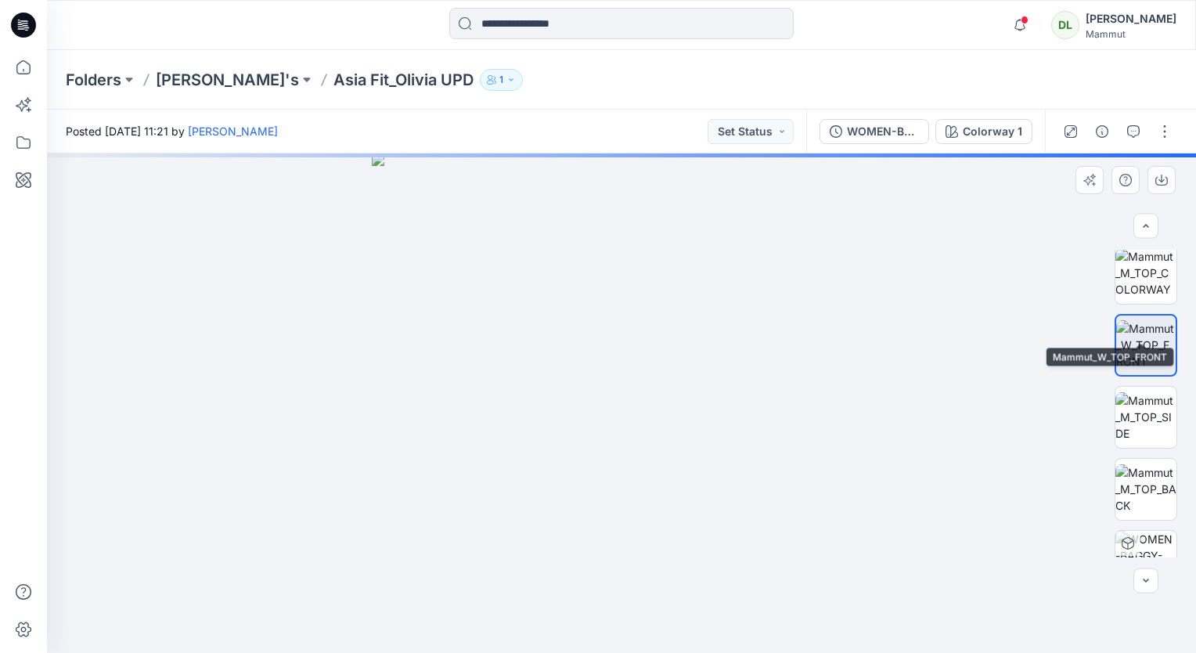
scroll to position [0, 0]
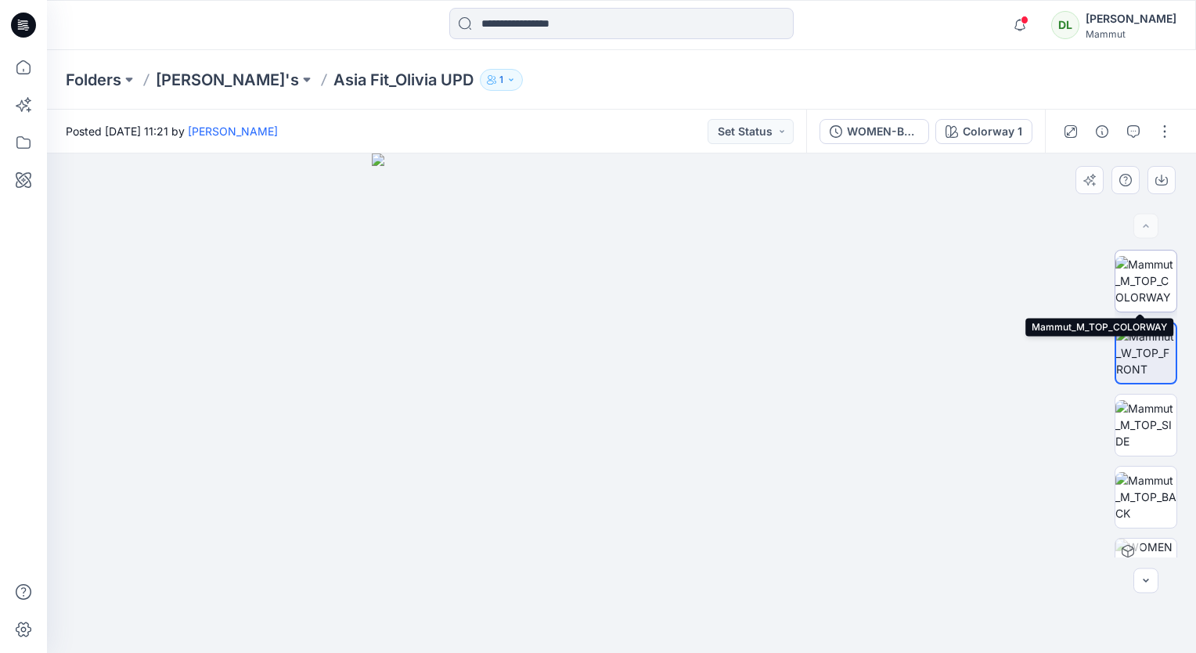
click at [1132, 284] on img at bounding box center [1146, 280] width 61 height 49
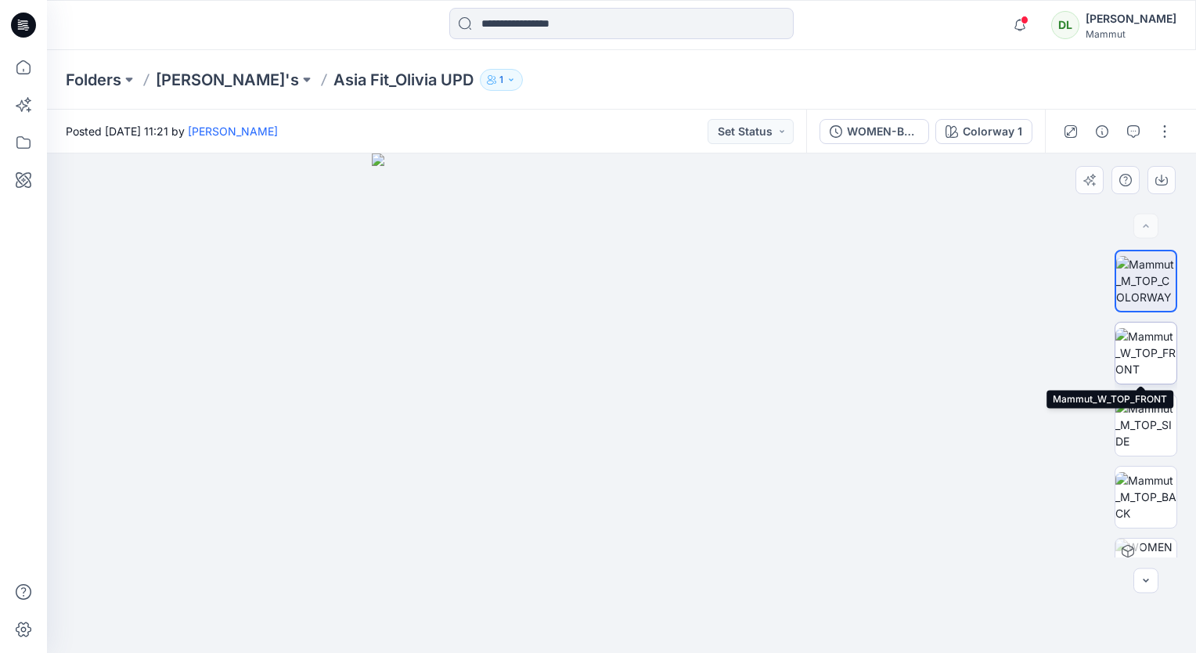
click at [1142, 341] on img at bounding box center [1146, 352] width 61 height 49
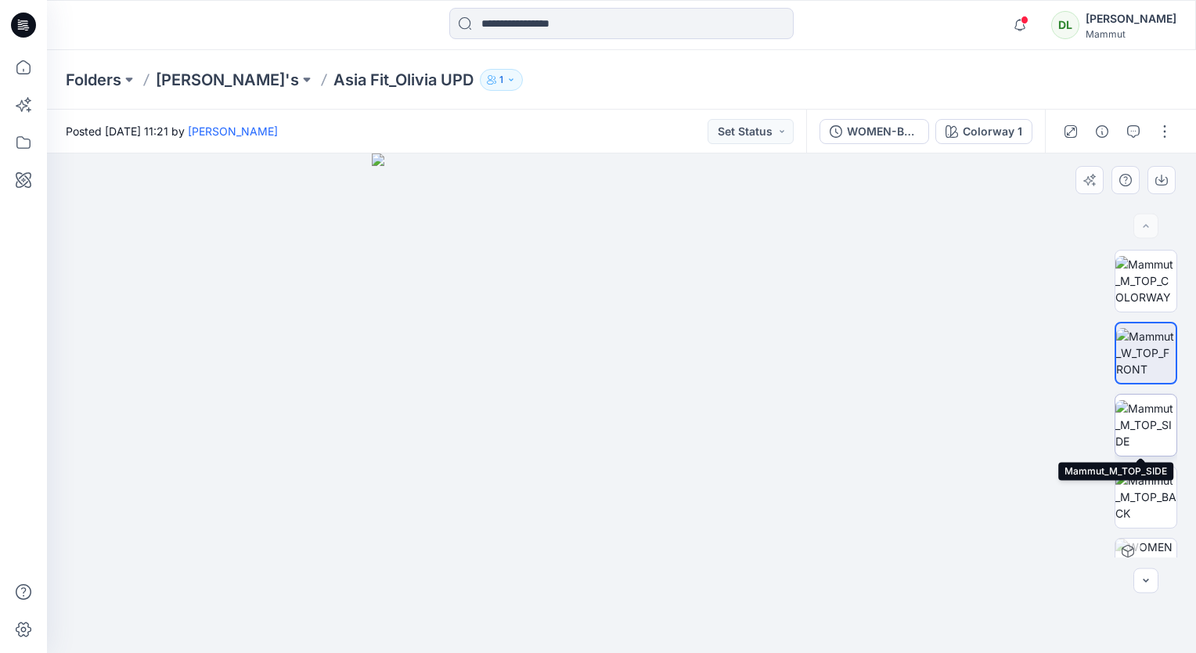
click at [1148, 410] on img at bounding box center [1146, 424] width 61 height 49
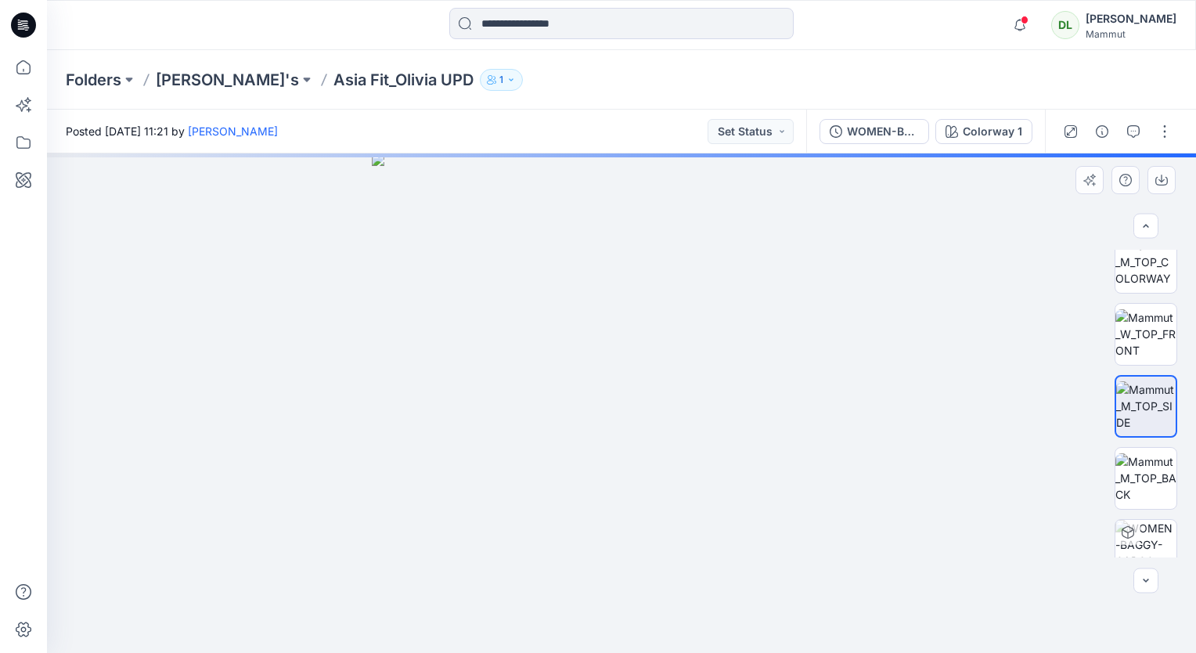
scroll to position [42, 0]
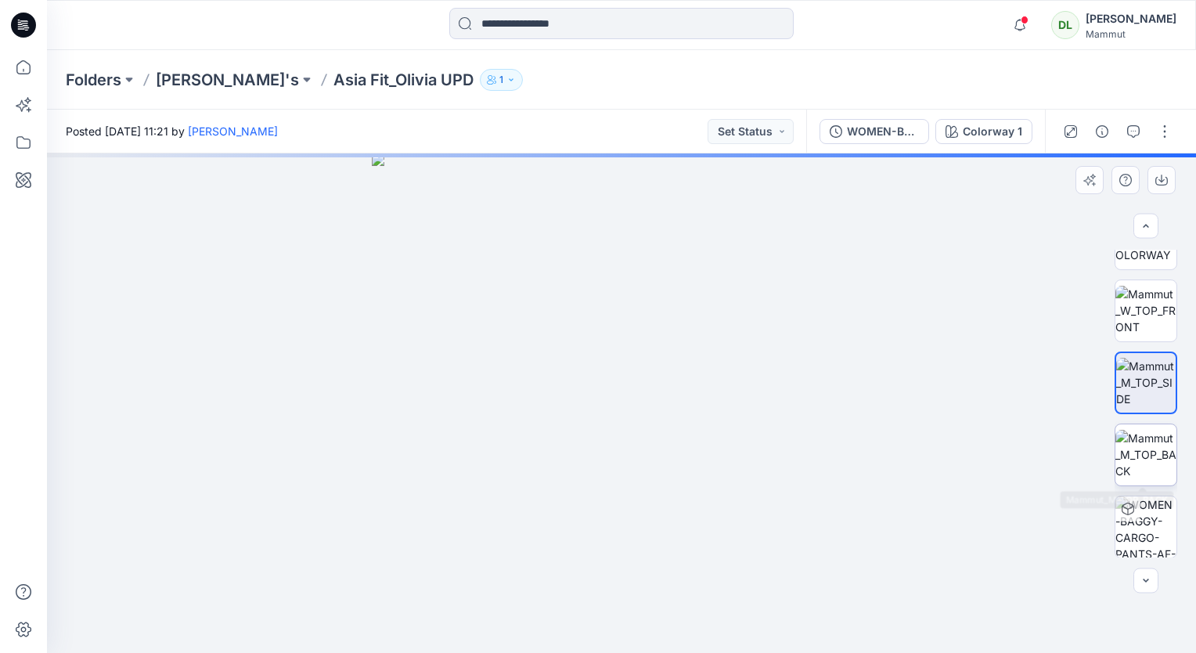
click at [1148, 451] on img at bounding box center [1146, 454] width 61 height 49
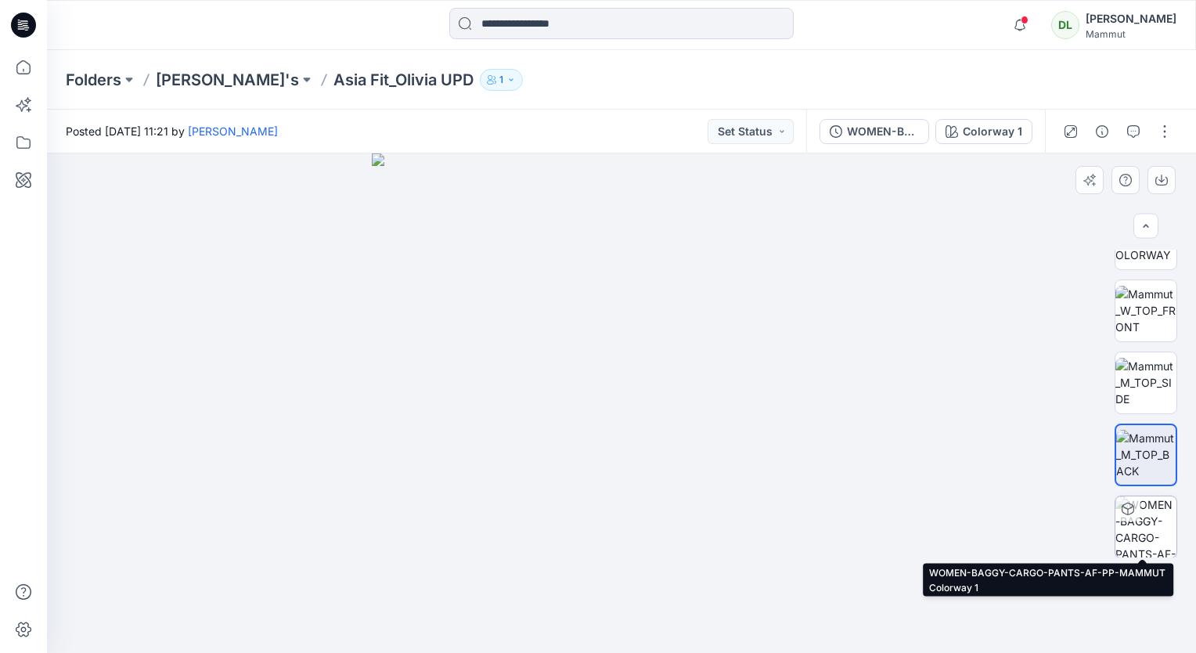
click at [1153, 516] on img at bounding box center [1146, 526] width 61 height 61
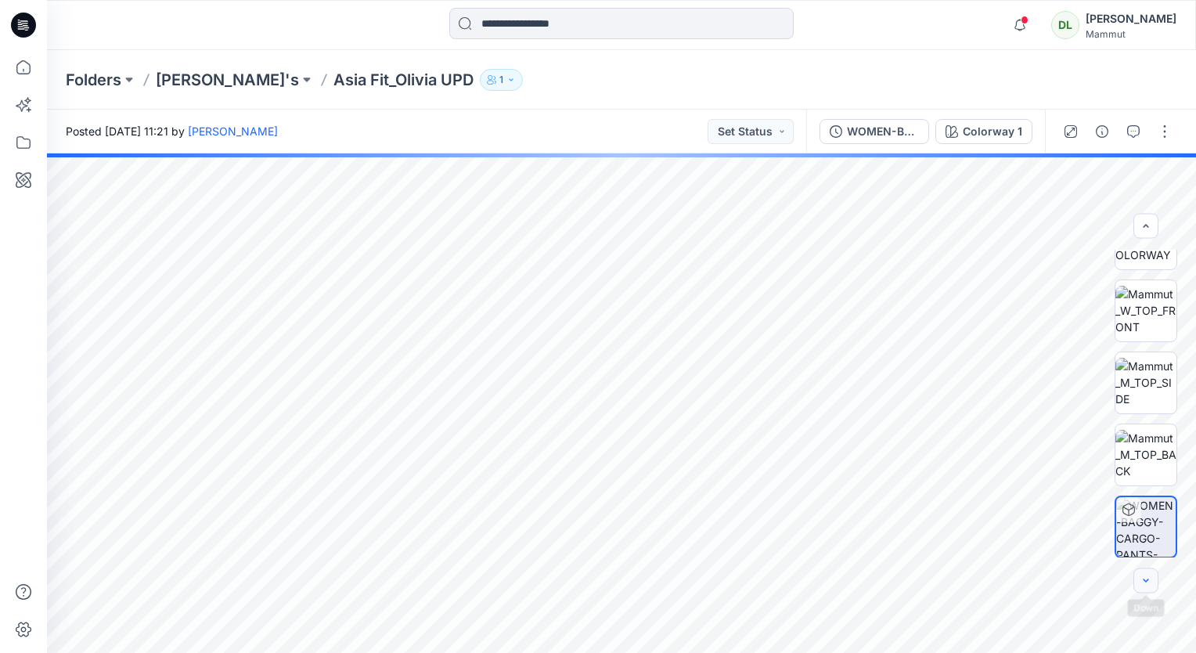
click at [1153, 580] on button "button" at bounding box center [1146, 580] width 25 height 25
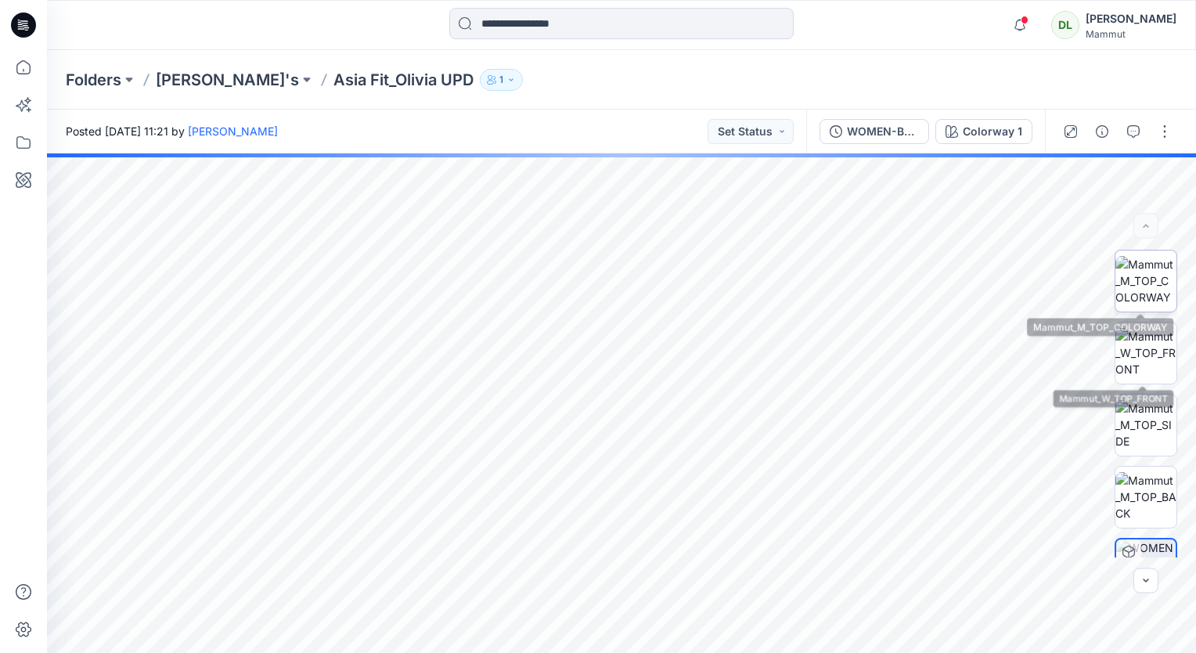
click at [1128, 301] on img at bounding box center [1146, 280] width 61 height 49
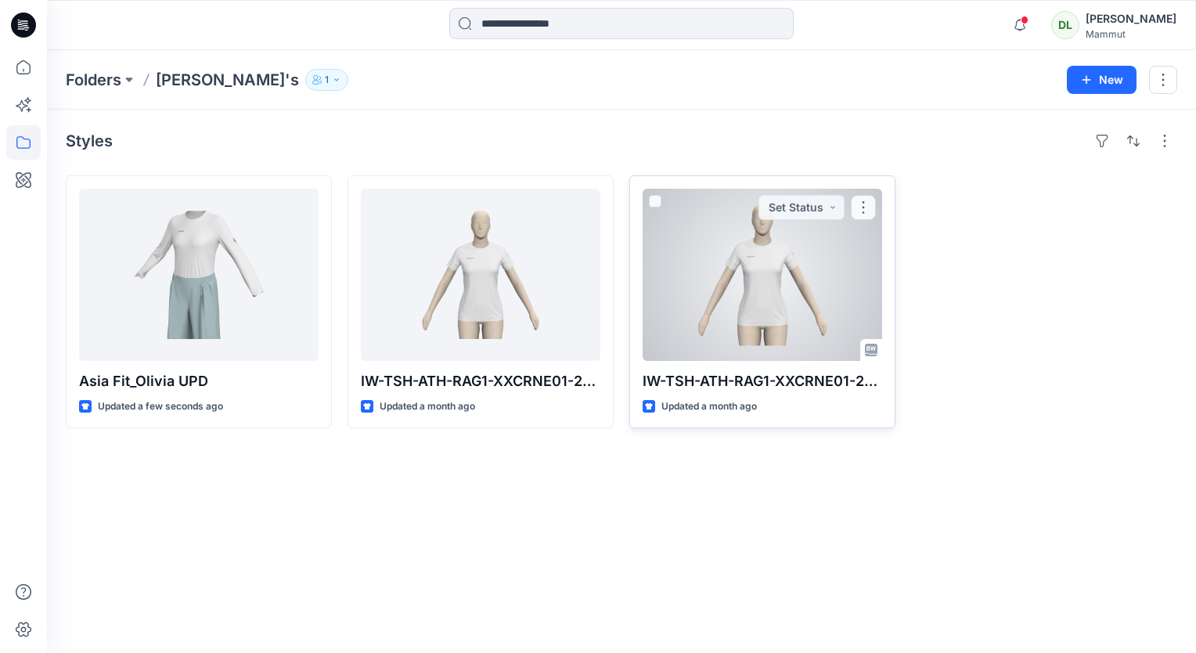
click at [736, 232] on div at bounding box center [763, 275] width 240 height 172
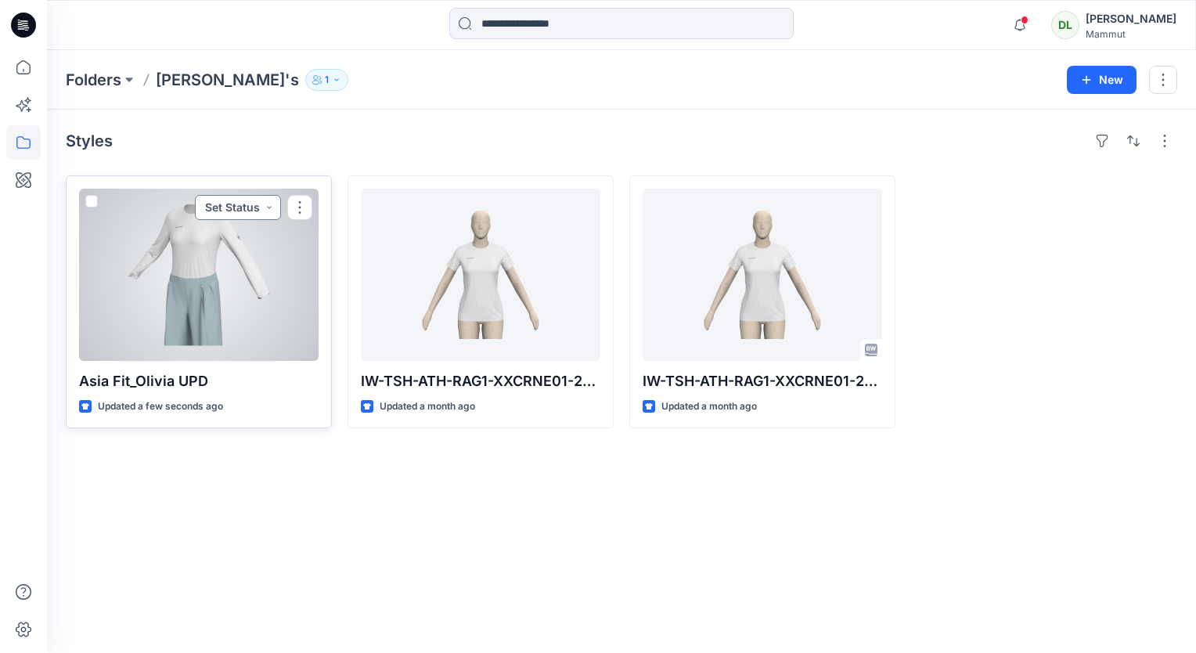
click at [269, 200] on button "Set Status" at bounding box center [238, 207] width 86 height 25
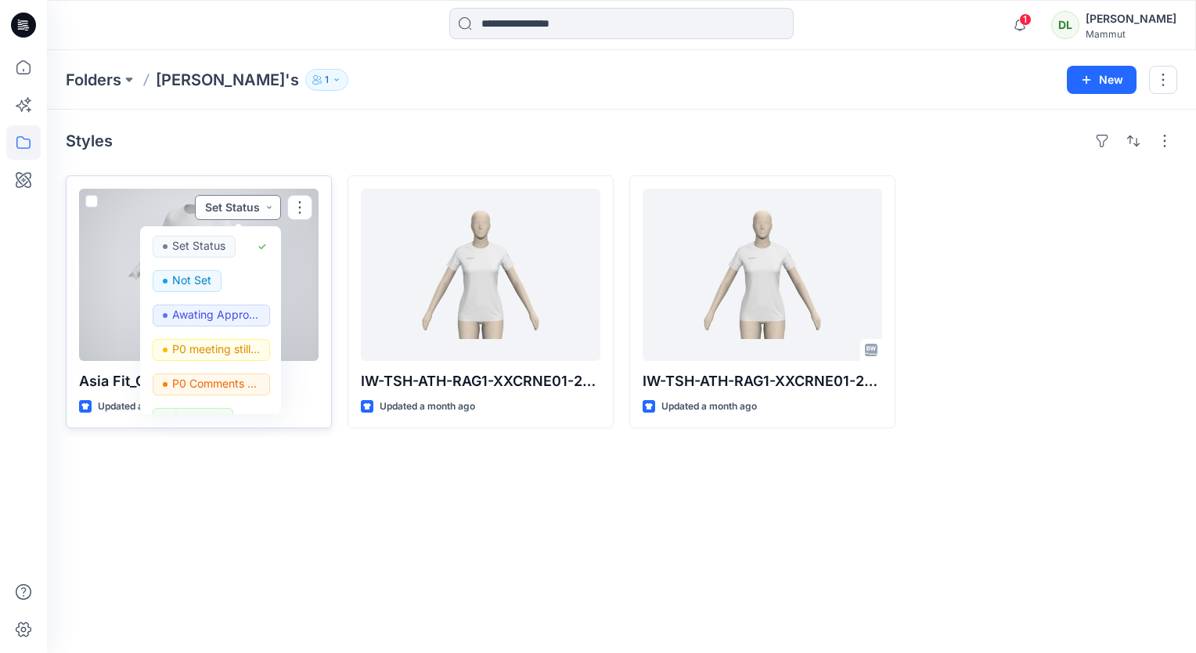
click at [269, 200] on button "Set Status" at bounding box center [238, 207] width 86 height 25
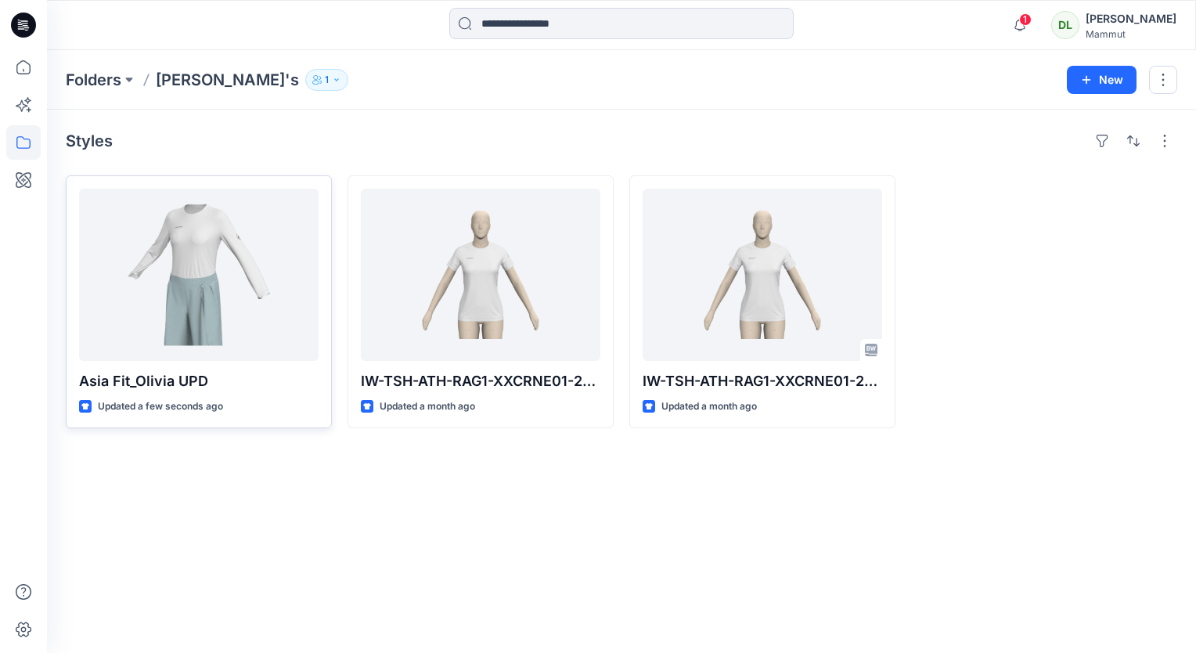
click at [307, 498] on div "Styles Asia Fit_Olivia UPD Updated a few seconds ago IW-TSH-ATH-RAG1-XXCRNE01-2…" at bounding box center [621, 381] width 1149 height 543
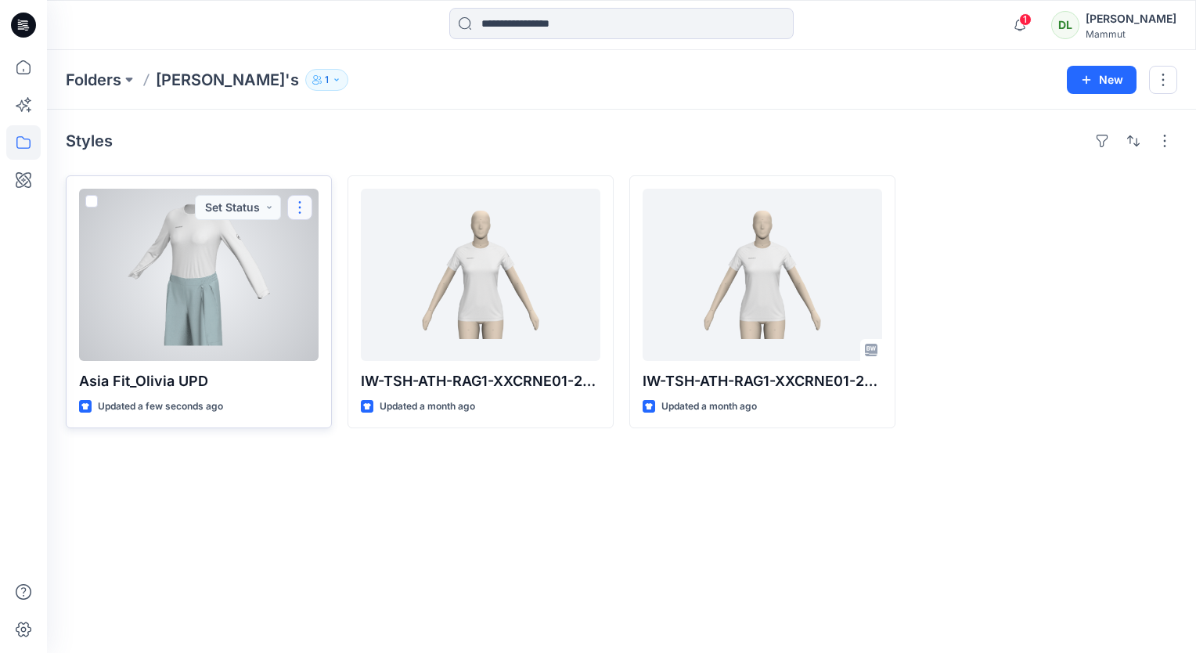
click at [295, 208] on button "button" at bounding box center [299, 207] width 25 height 25
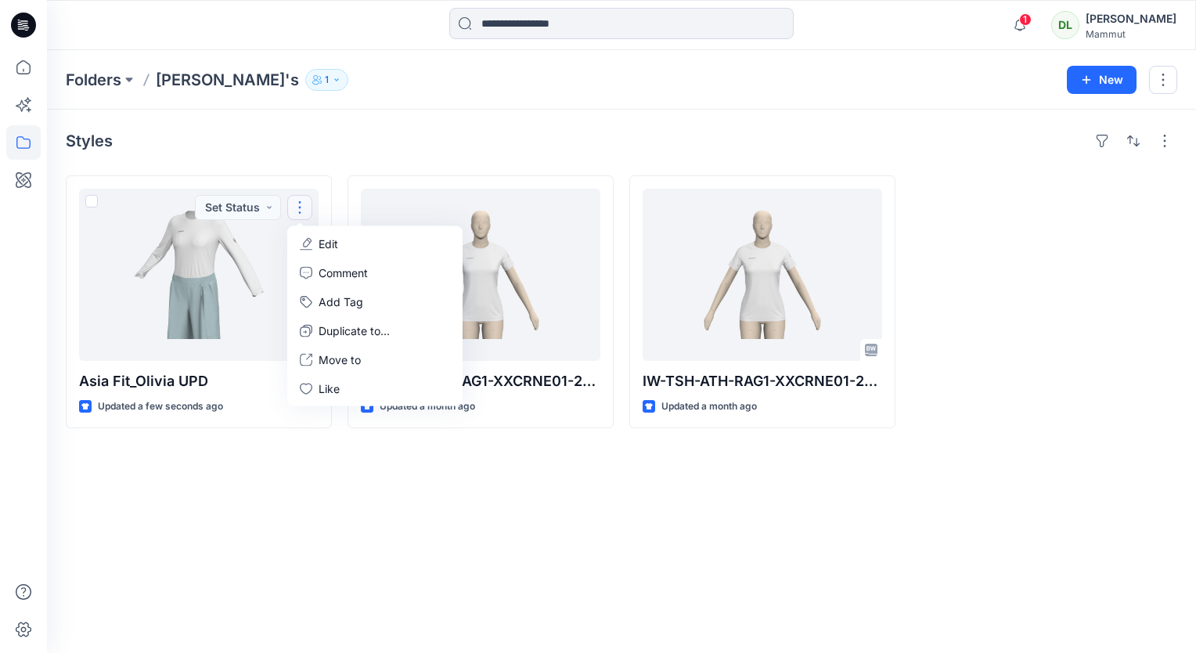
click at [359, 489] on div "Styles Asia Fit_Olivia UPD Updated a few seconds ago Set Status Edit Comment Ad…" at bounding box center [621, 381] width 1149 height 543
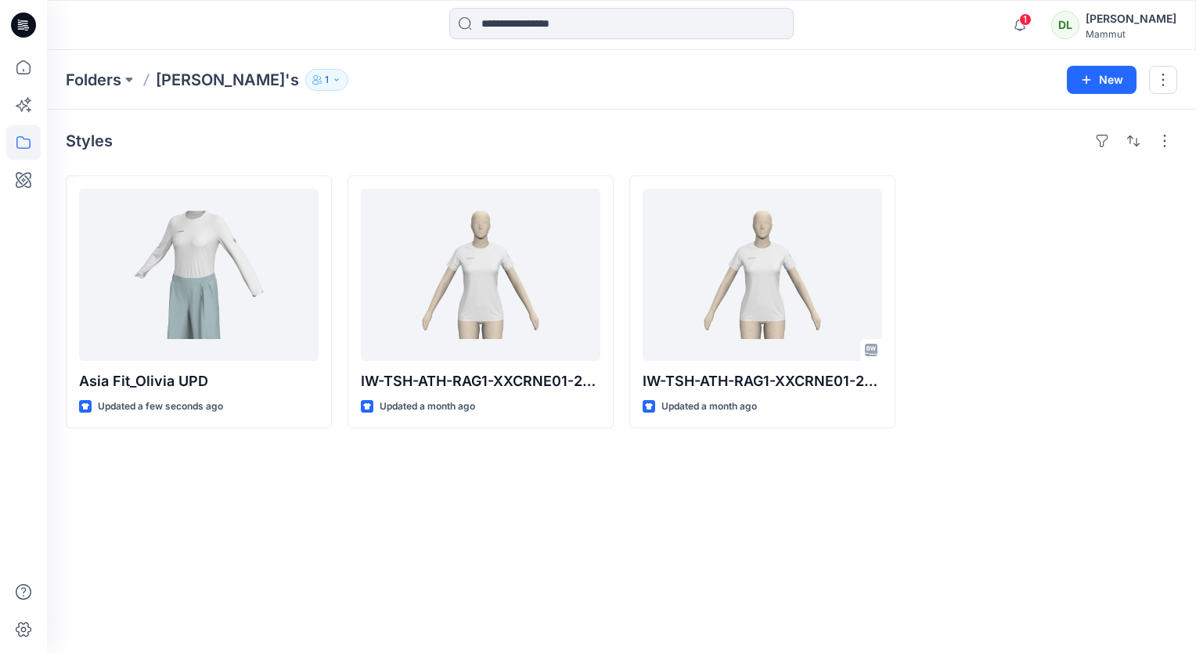
click at [540, 525] on div "Styles Asia Fit_Olivia UPD Updated a few seconds ago IW-TSH-ATH-RAG1-XXCRNE01-2…" at bounding box center [621, 381] width 1149 height 543
click at [540, 522] on div "Styles Asia Fit_Olivia UPD Updated a few seconds ago IW-TSH-ATH-RAG1-XXCRNE01-2…" at bounding box center [621, 381] width 1149 height 543
click at [525, 511] on div "Styles Asia Fit_Olivia UPD Updated a few seconds ago IW-TSH-ATH-RAG1-XXCRNE01-2…" at bounding box center [621, 381] width 1149 height 543
drag, startPoint x: 493, startPoint y: 498, endPoint x: 502, endPoint y: 519, distance: 22.8
click at [501, 522] on div "Styles Asia Fit_Olivia UPD Updated a few seconds ago IW-TSH-ATH-RAG1-XXCRNE01-2…" at bounding box center [621, 381] width 1149 height 543
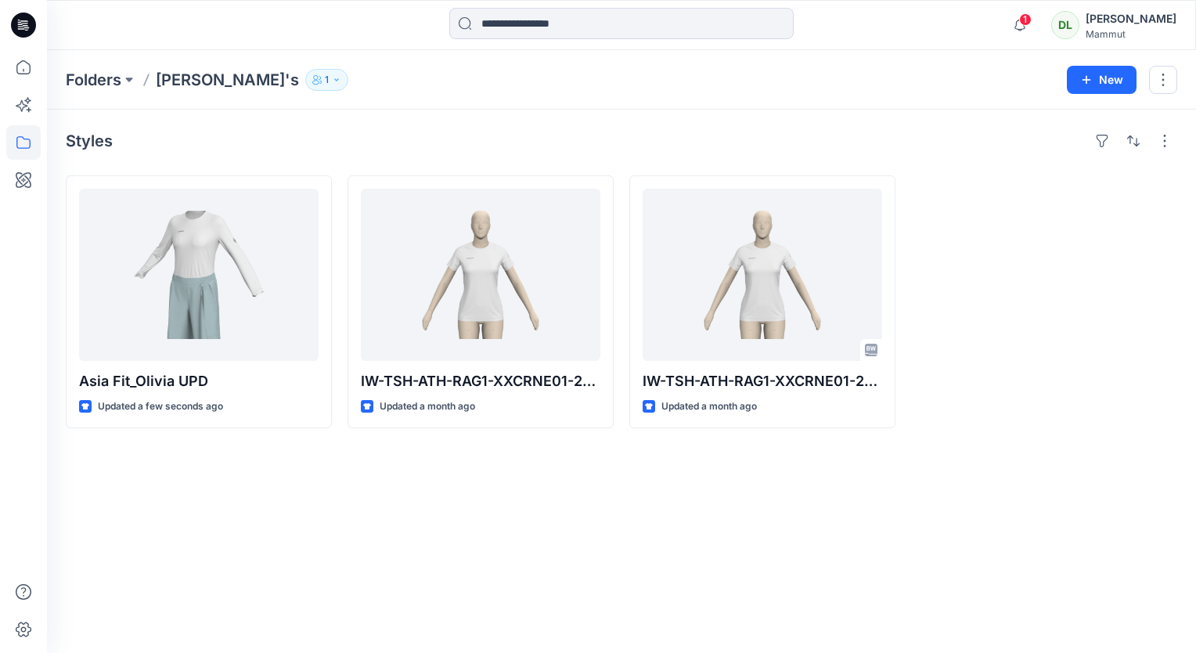
drag, startPoint x: 507, startPoint y: 506, endPoint x: 493, endPoint y: 518, distance: 18.3
click at [493, 518] on div "Styles Asia Fit_Olivia UPD Updated a few seconds ago IW-TSH-ATH-RAG1-XXCRNE01-2…" at bounding box center [621, 381] width 1149 height 543
drag, startPoint x: 456, startPoint y: 478, endPoint x: 483, endPoint y: 498, distance: 34.1
click at [483, 498] on div "Styles Asia Fit_Olivia UPD Updated a few seconds ago IW-TSH-ATH-RAG1-XXCRNE01-2…" at bounding box center [621, 381] width 1149 height 543
drag, startPoint x: 483, startPoint y: 498, endPoint x: 522, endPoint y: 496, distance: 38.4
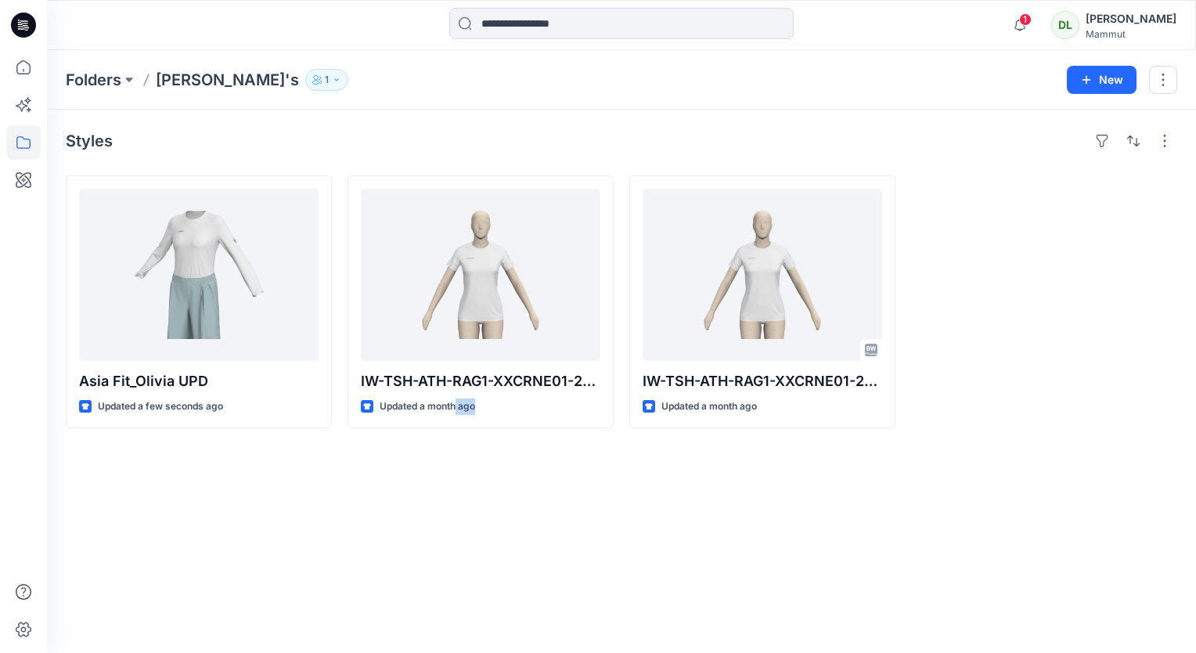
click at [522, 496] on div "Styles Asia Fit_Olivia UPD Updated a few seconds ago IW-TSH-ATH-RAG1-XXCRNE01-2…" at bounding box center [621, 381] width 1149 height 543
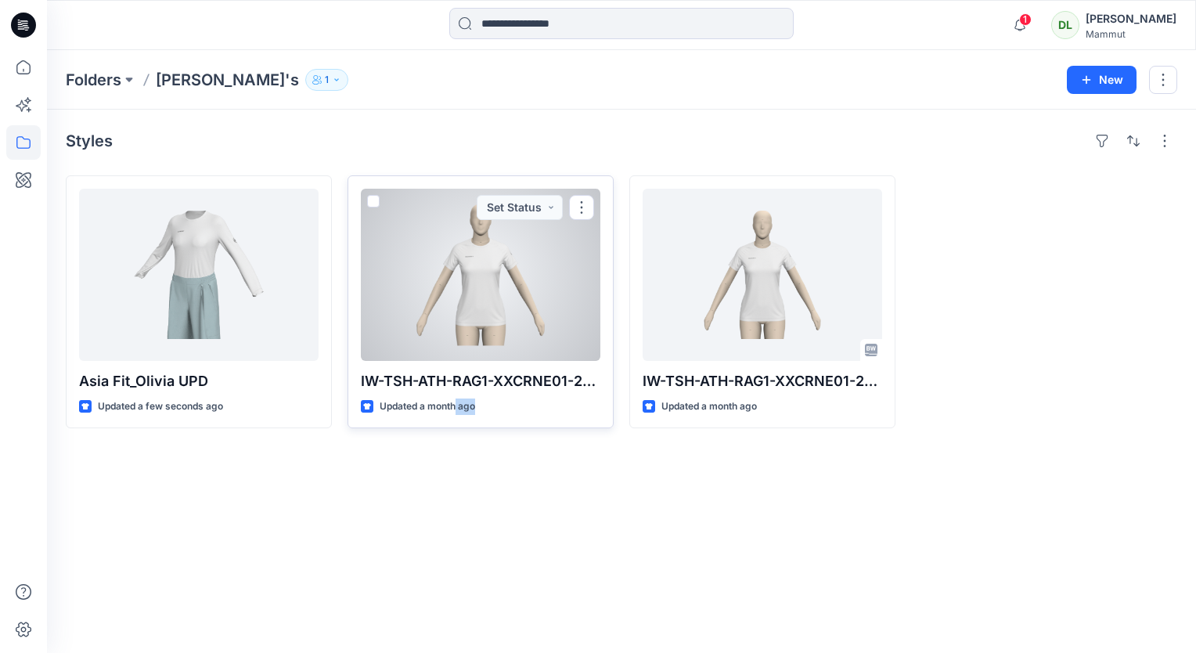
click at [463, 403] on p "Updated a month ago" at bounding box center [428, 407] width 96 height 16
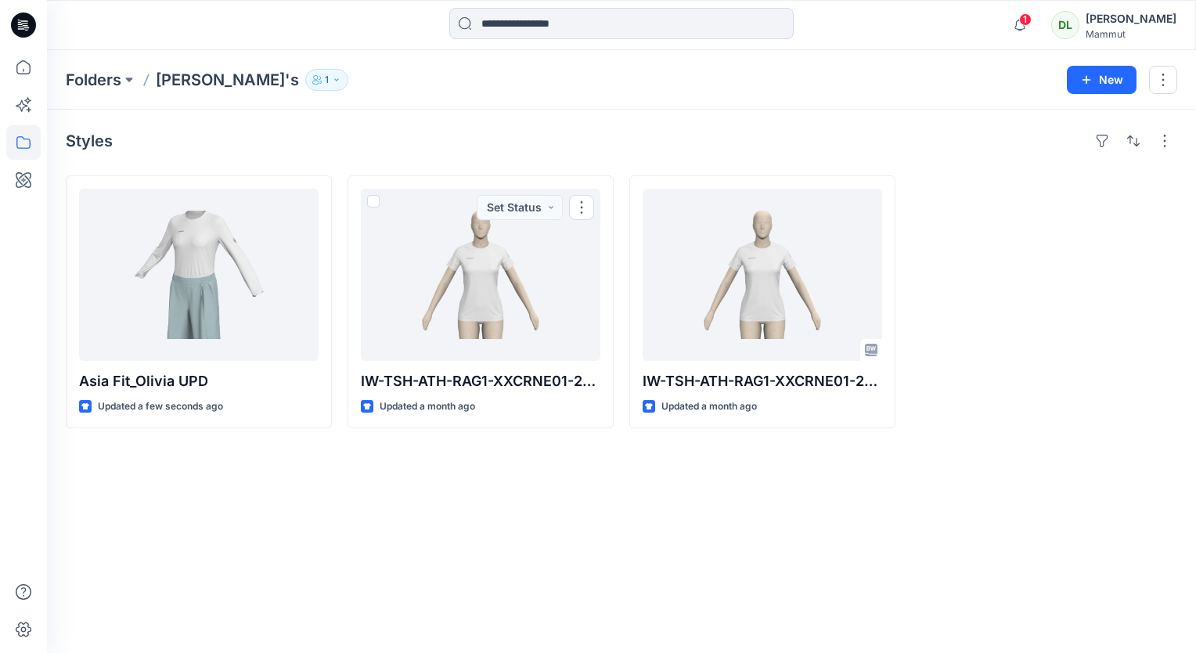
click at [464, 494] on div "Styles Asia Fit_Olivia UPD Updated a few seconds ago IW-TSH-ATH-RAG1-XXCRNE01-2…" at bounding box center [621, 381] width 1149 height 543
click at [650, 530] on div "Styles Asia Fit_Olivia UPD Updated a few seconds ago IW-TSH-ATH-RAG1-XXCRNE01-2…" at bounding box center [621, 381] width 1149 height 543
